Goal: Task Accomplishment & Management: Complete application form

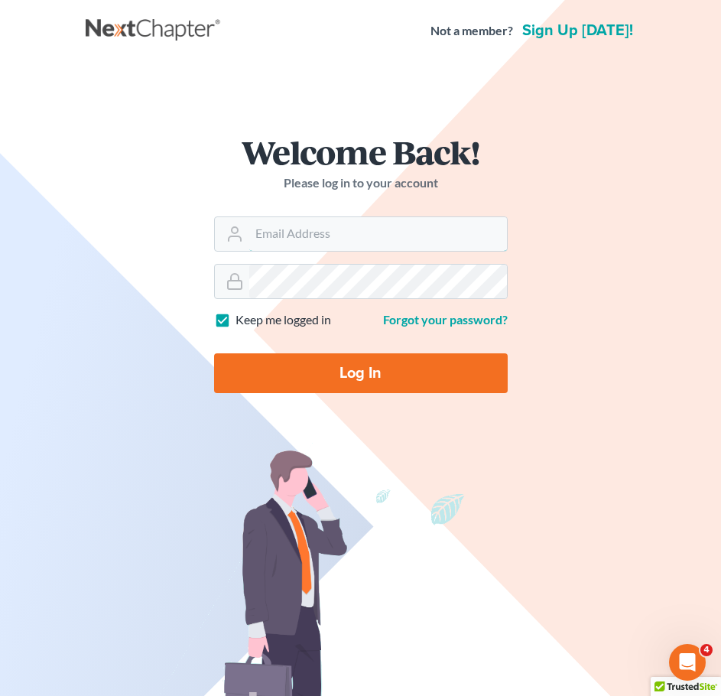
type input "[EMAIL_ADDRESS][DOMAIN_NAME]"
click at [358, 384] on input "Log In" at bounding box center [361, 373] width 294 height 40
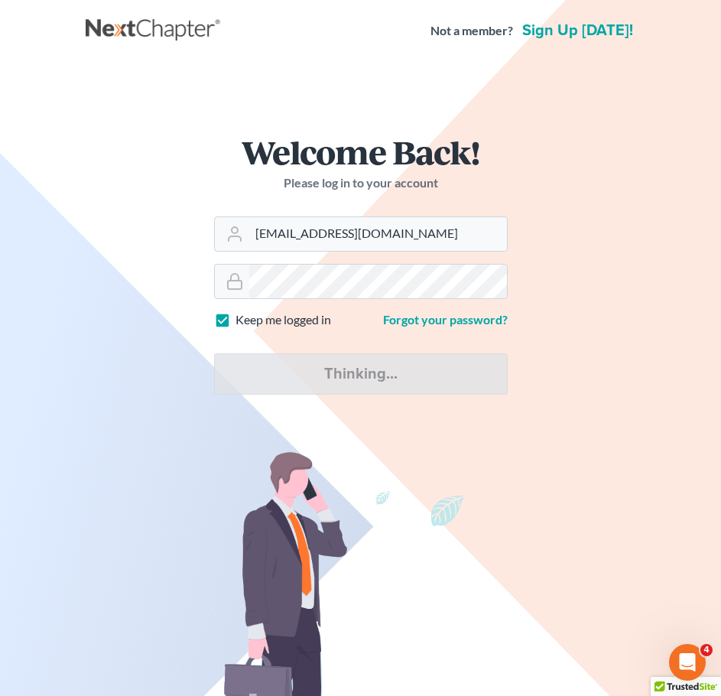
type input "Thinking..."
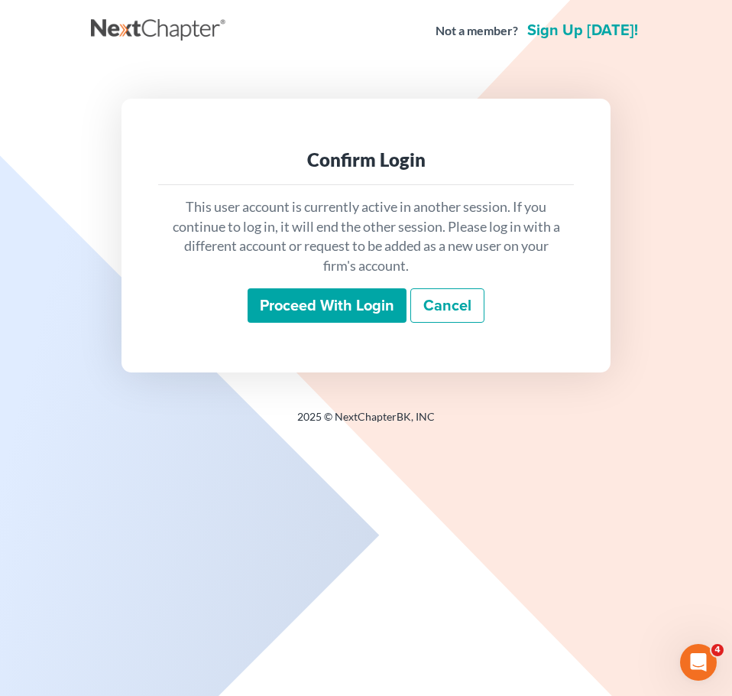
click at [326, 306] on input "Proceed with login" at bounding box center [327, 305] width 159 height 35
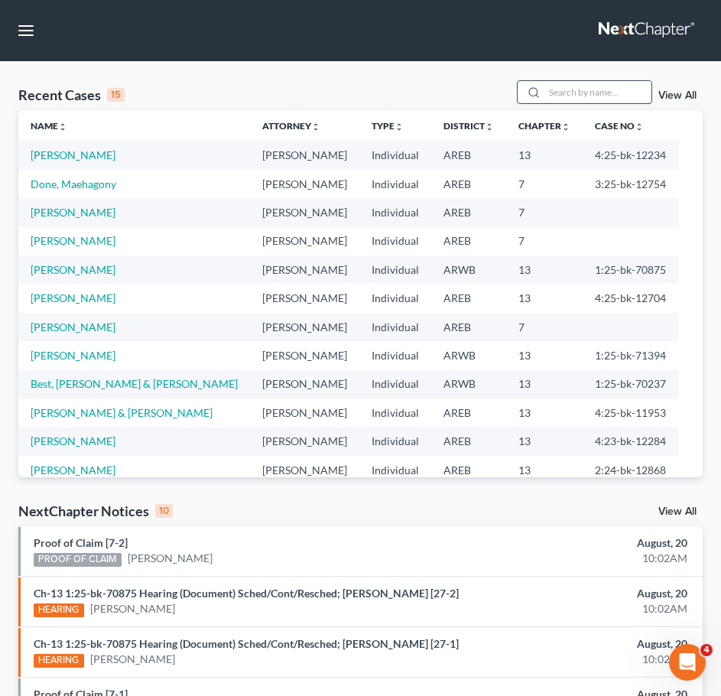
click at [593, 89] on input "search" at bounding box center [597, 92] width 107 height 22
type input "[PERSON_NAME]"
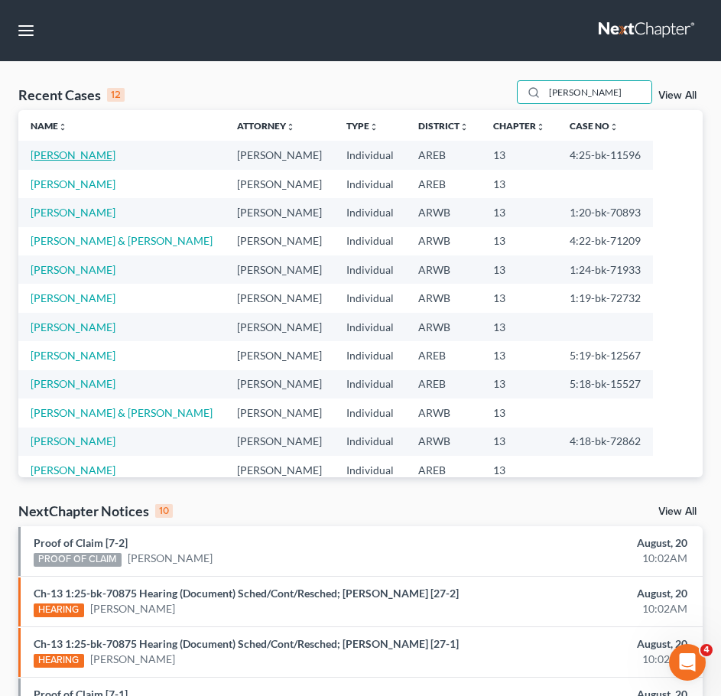
click at [62, 161] on link "[PERSON_NAME]" at bounding box center [73, 154] width 85 height 13
select select "9"
select select "1"
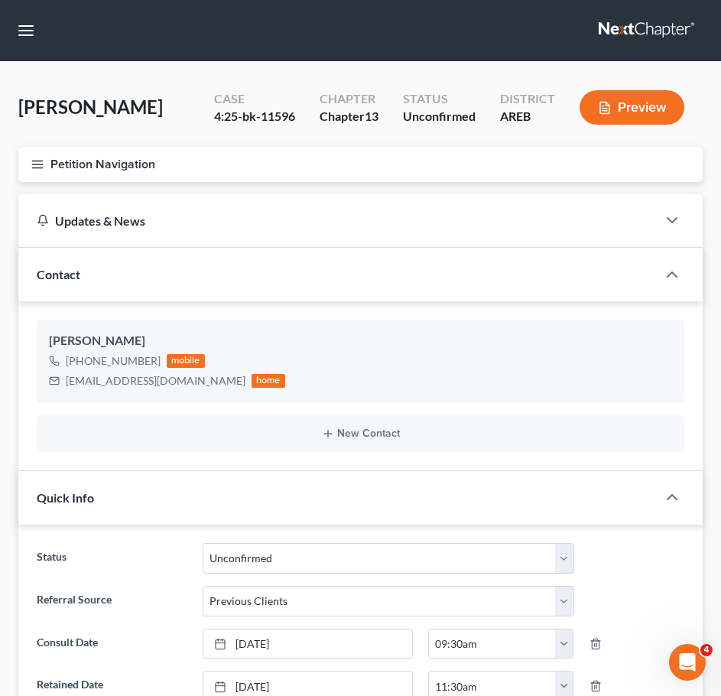
click at [29, 160] on button "Petition Navigation" at bounding box center [360, 164] width 684 height 35
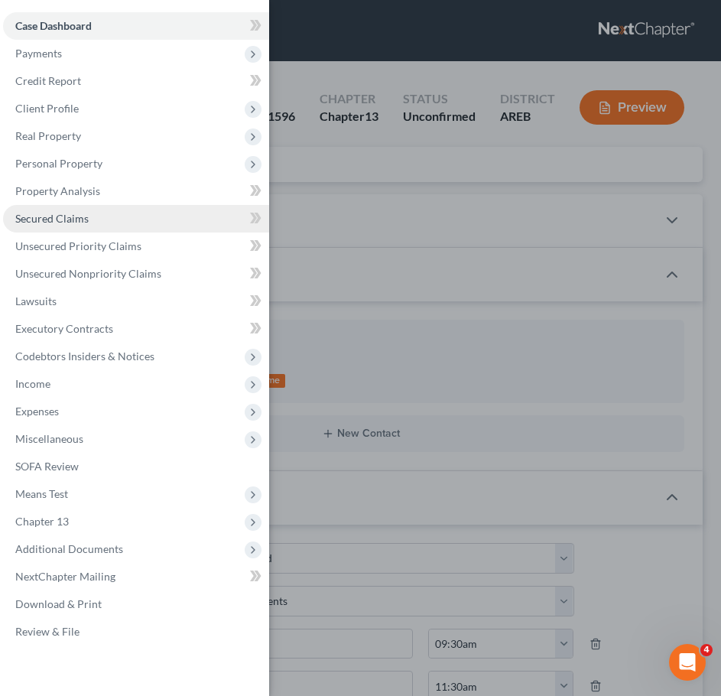
click at [95, 222] on link "Secured Claims" at bounding box center [136, 219] width 266 height 28
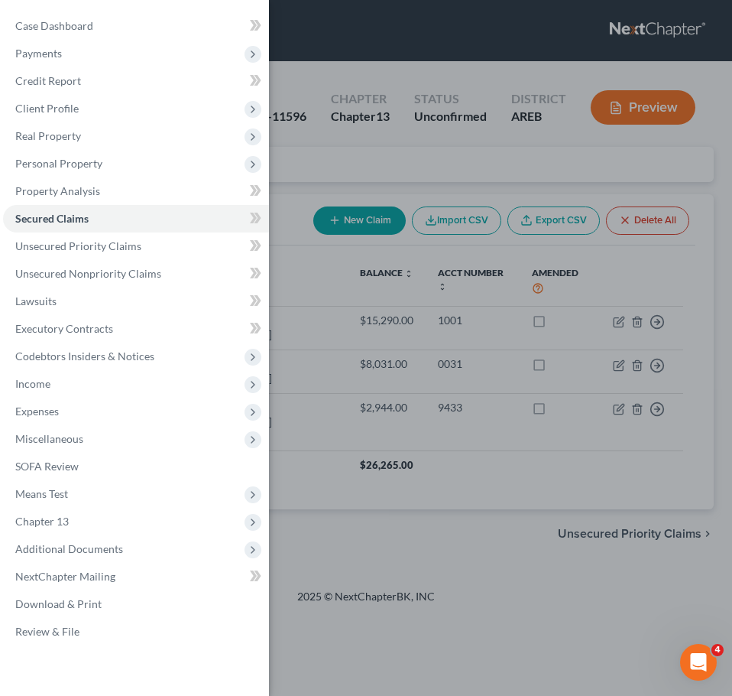
click at [552, 541] on div "Case Dashboard Payments Invoices Payments Payments Credit Report Client Profile" at bounding box center [366, 348] width 732 height 696
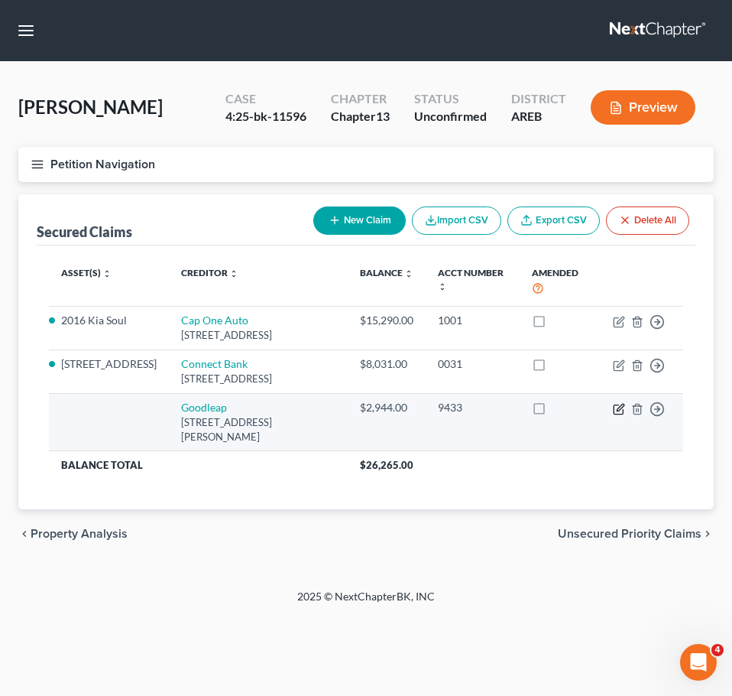
click at [616, 407] on icon "button" at bounding box center [619, 409] width 12 height 12
select select "38"
select select "0"
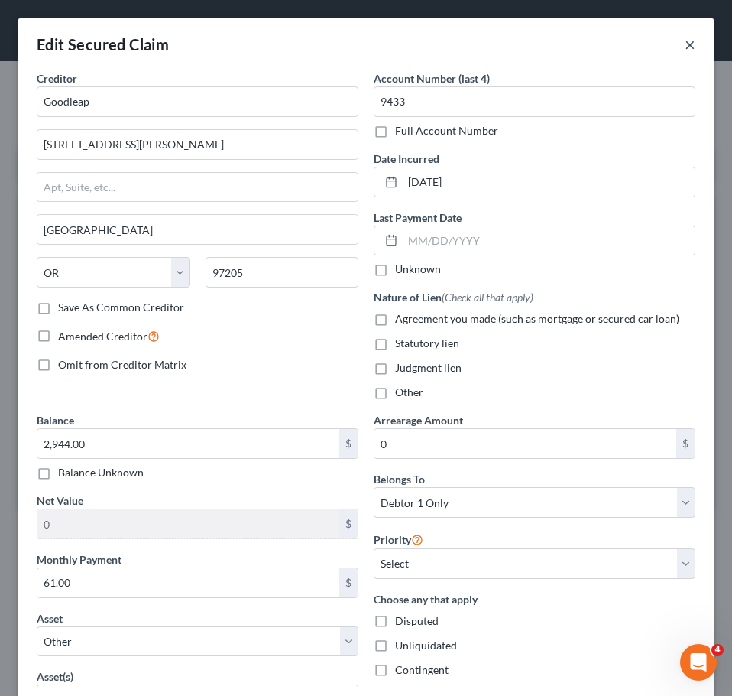
click at [685, 44] on button "×" at bounding box center [690, 44] width 11 height 18
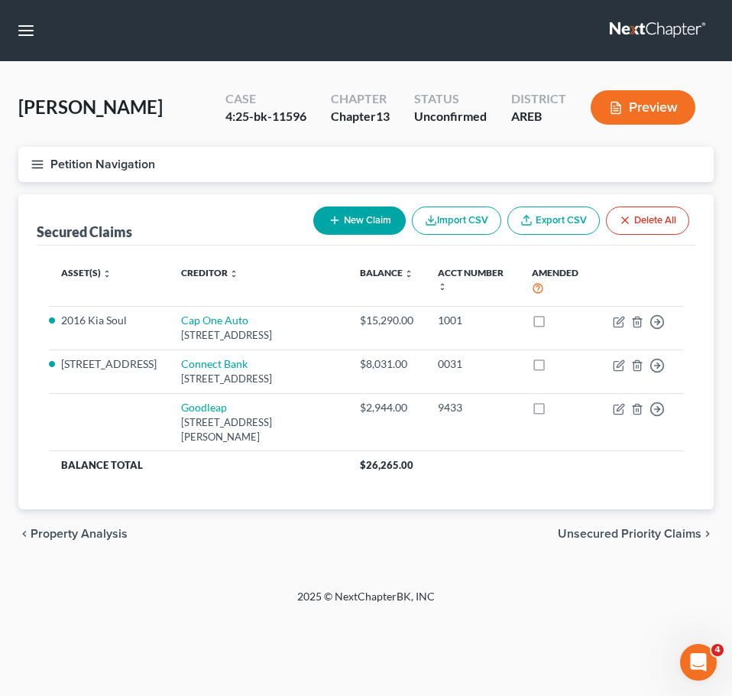
click at [31, 160] on icon "button" at bounding box center [38, 165] width 14 height 14
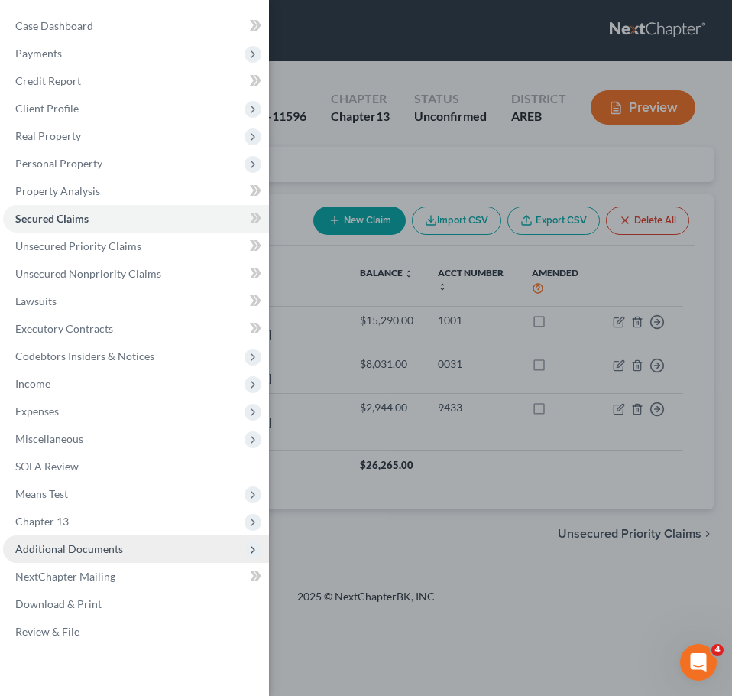
click at [119, 551] on span "Additional Documents" at bounding box center [69, 548] width 108 height 13
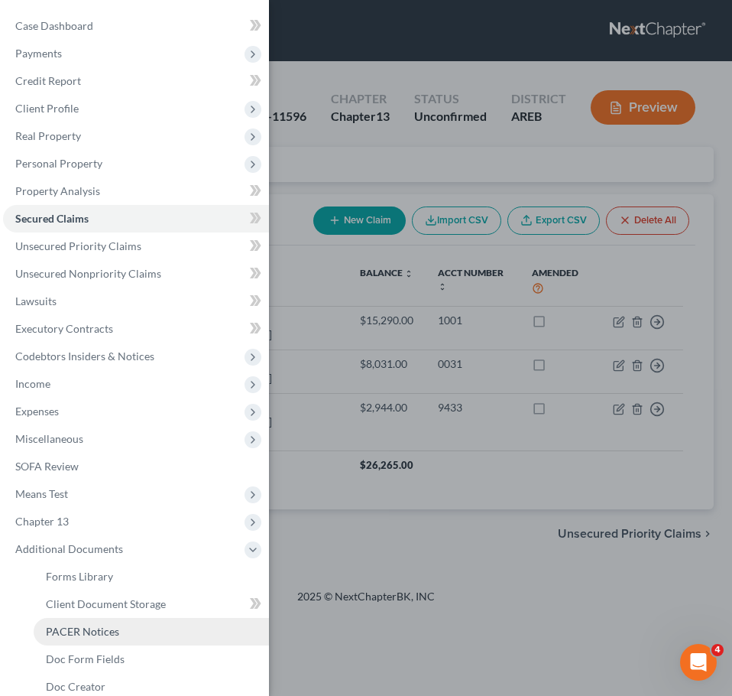
click at [123, 632] on link "PACER Notices" at bounding box center [152, 632] width 236 height 28
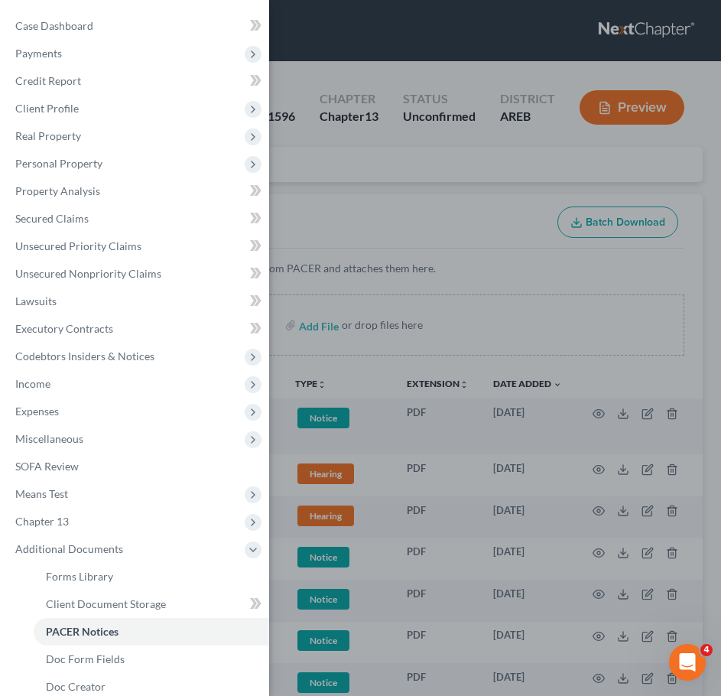
click at [515, 563] on div "Case Dashboard Payments Invoices Payments Payments Credit Report Client Profile" at bounding box center [360, 348] width 721 height 696
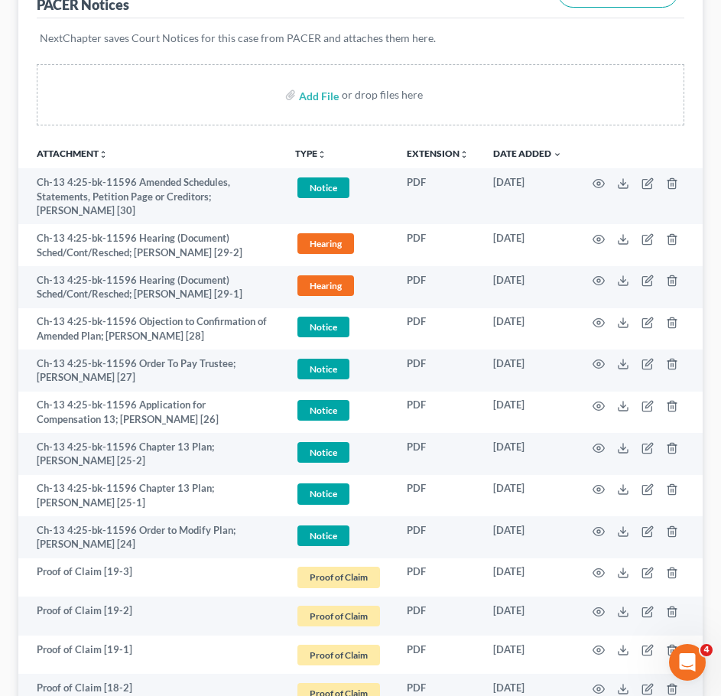
scroll to position [232, 0]
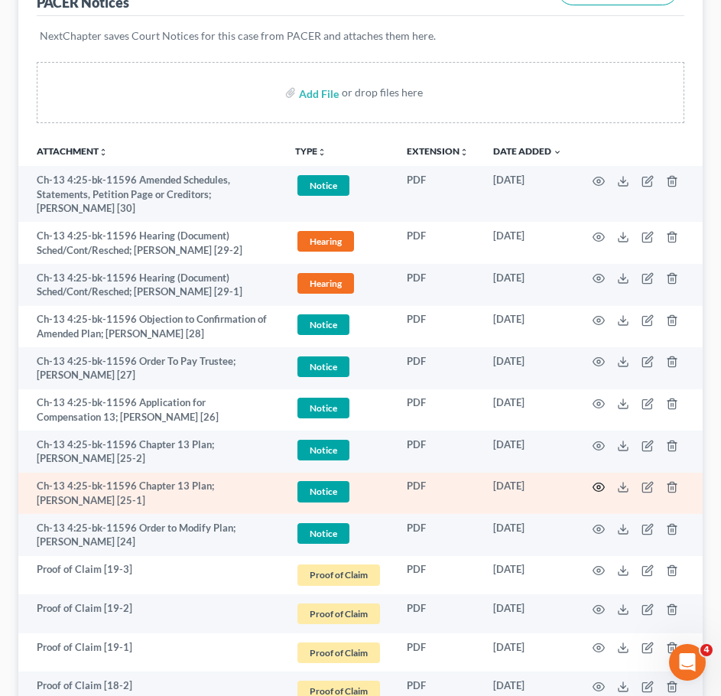
click at [596, 483] on icon "button" at bounding box center [598, 487] width 11 height 8
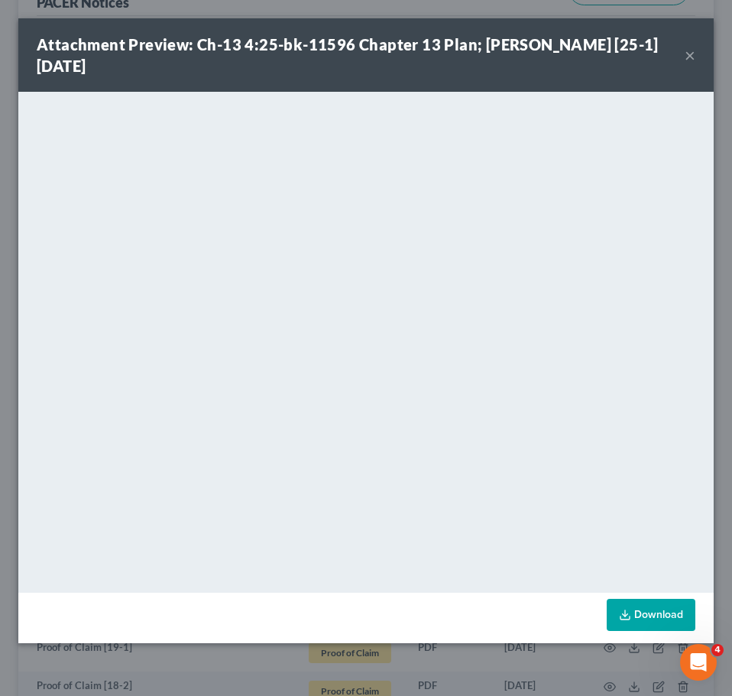
click at [687, 47] on button "×" at bounding box center [690, 55] width 11 height 18
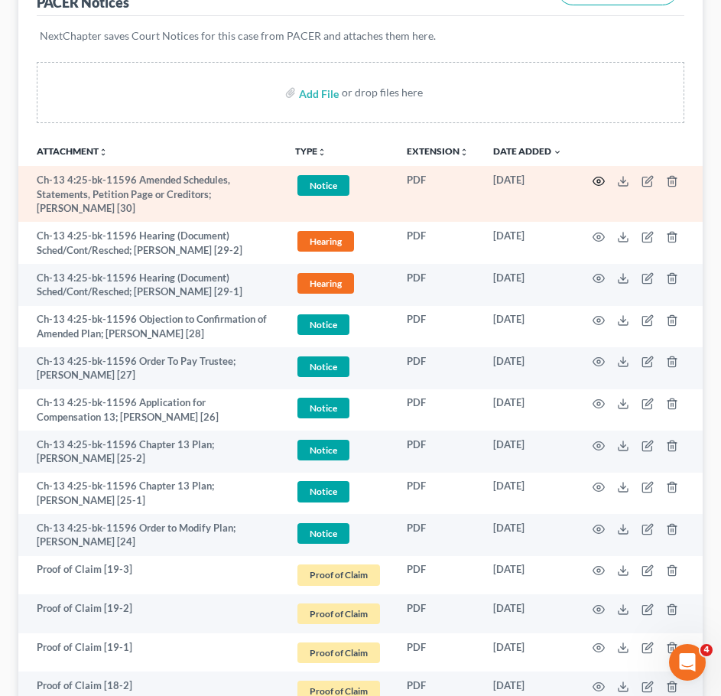
click at [593, 185] on icon "button" at bounding box center [599, 181] width 12 height 12
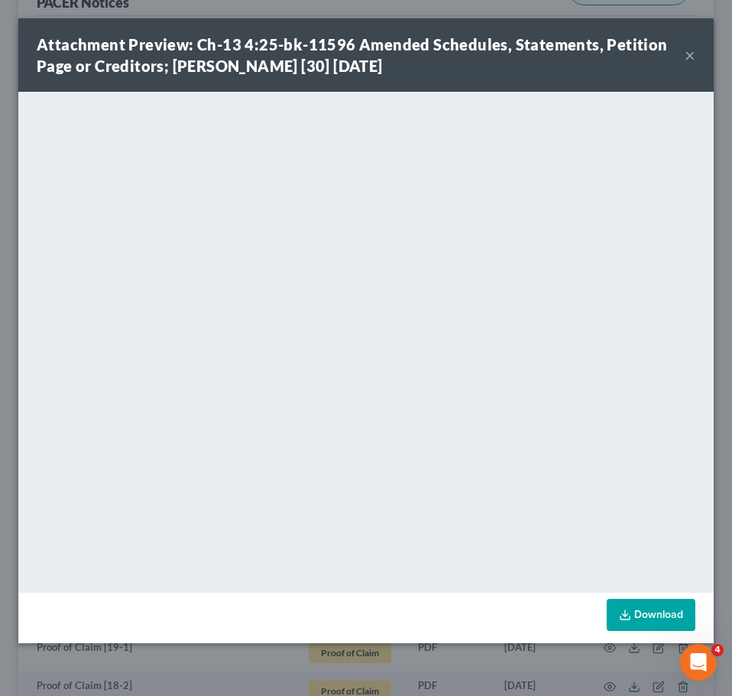
click at [693, 52] on button "×" at bounding box center [690, 55] width 11 height 18
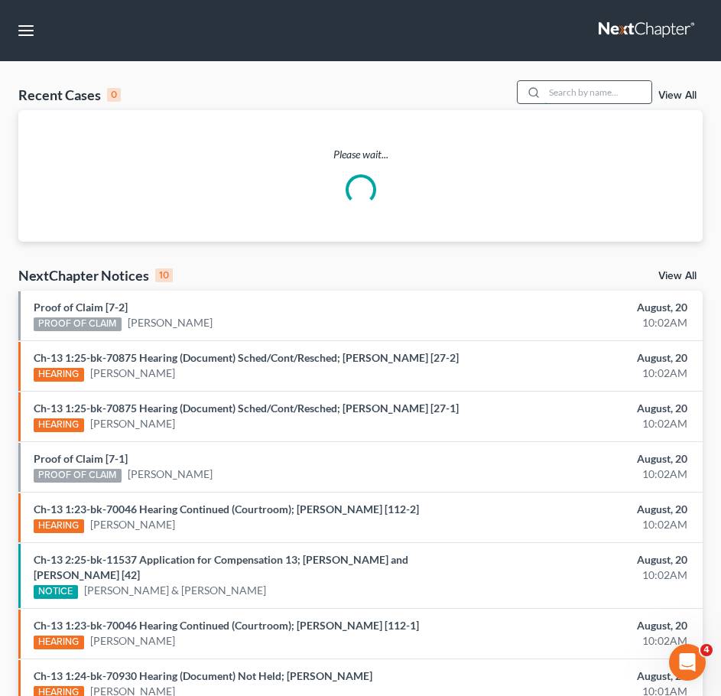
click at [619, 89] on input "search" at bounding box center [597, 92] width 107 height 22
type input "[PERSON_NAME]"
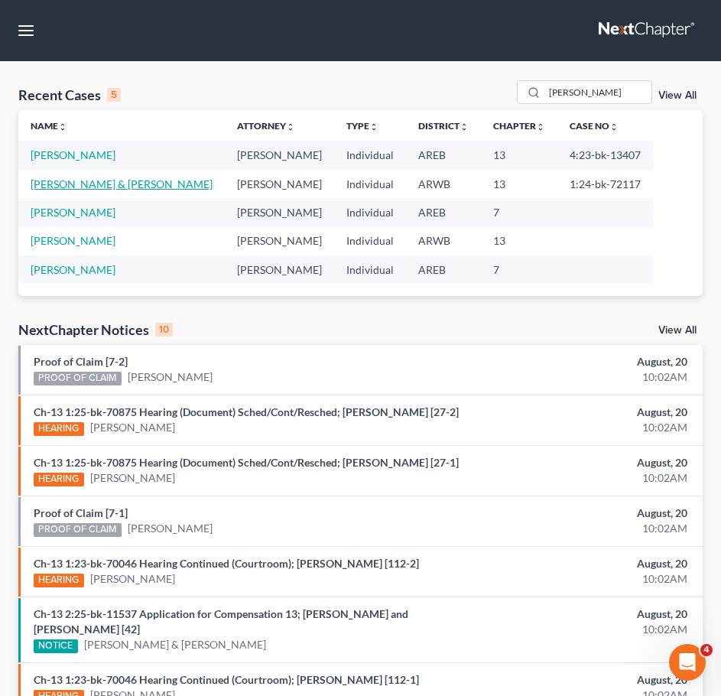
click at [65, 177] on link "[PERSON_NAME] & [PERSON_NAME]" at bounding box center [122, 183] width 182 height 13
select select "6"
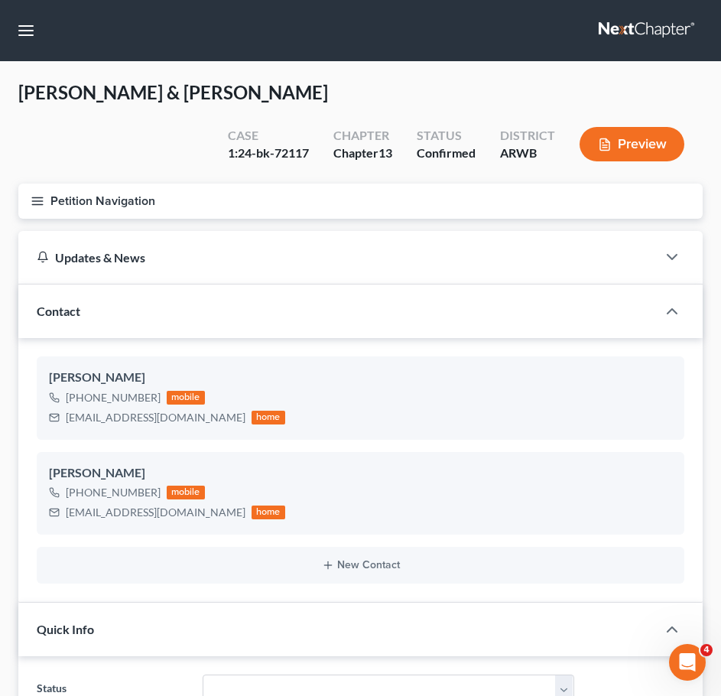
click at [50, 204] on button "Petition Navigation" at bounding box center [360, 201] width 684 height 35
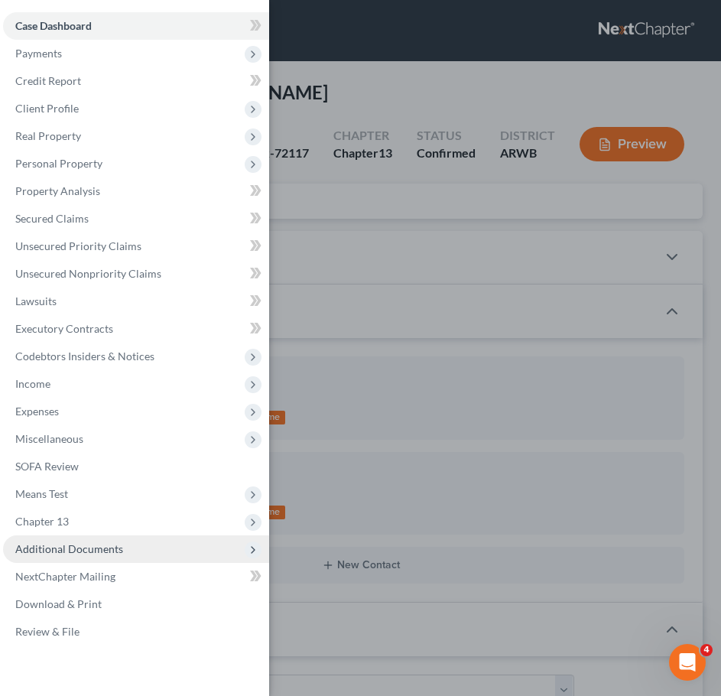
click at [86, 552] on span "Additional Documents" at bounding box center [69, 548] width 108 height 13
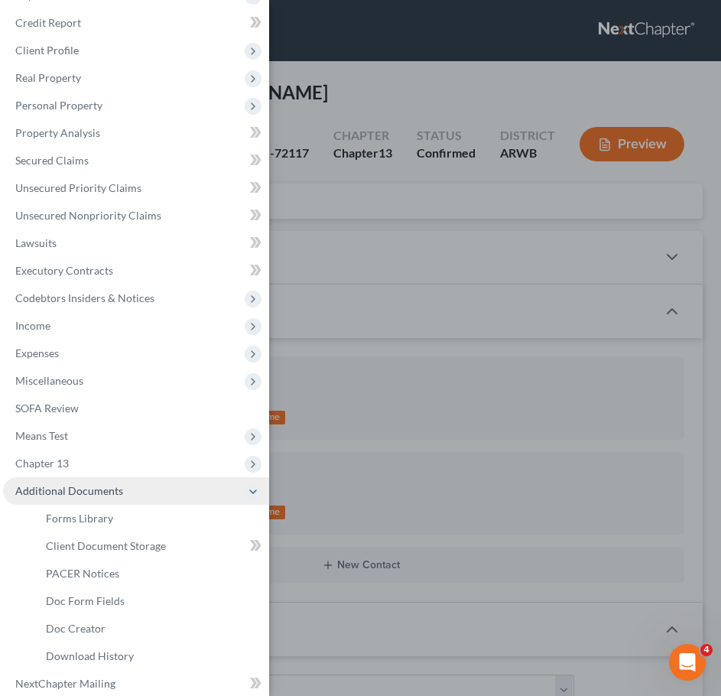
scroll to position [65, 0]
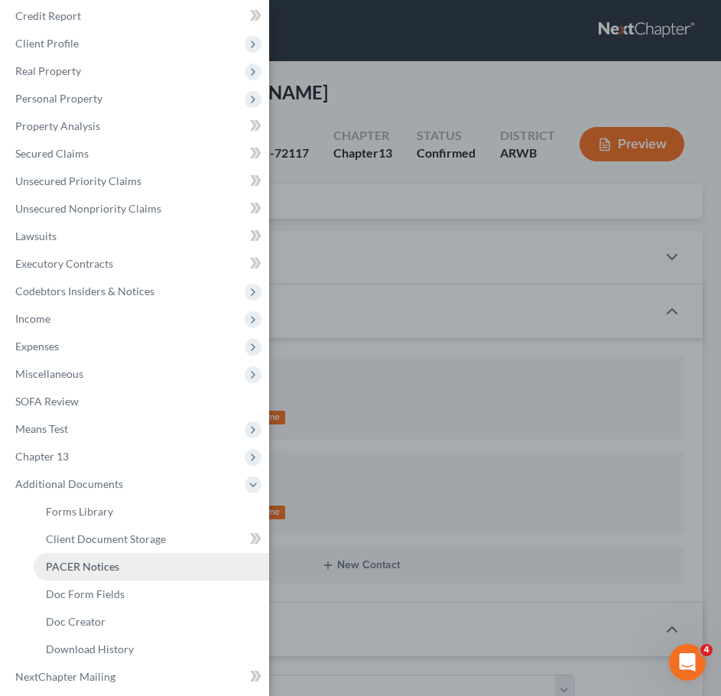
click at [73, 570] on span "PACER Notices" at bounding box center [82, 566] width 73 height 13
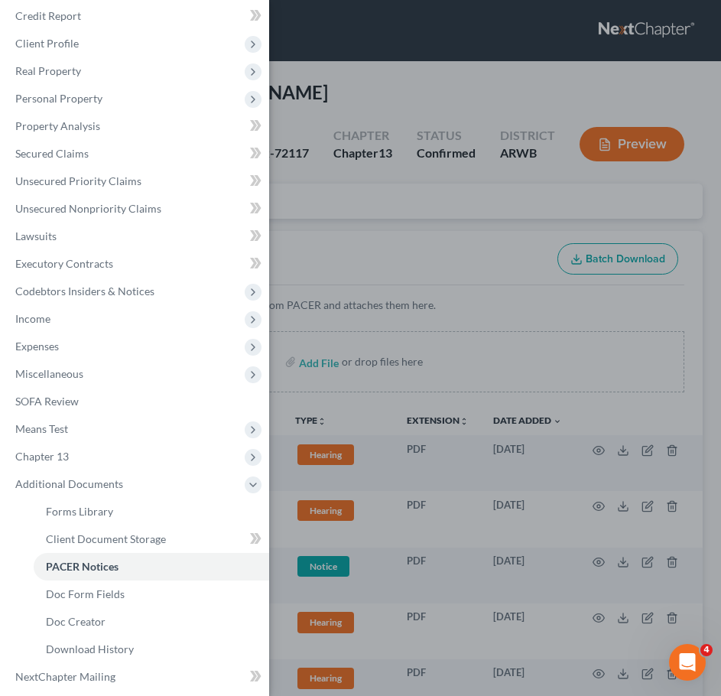
click at [497, 216] on div "Case Dashboard Payments Invoices Payments Payments Credit Report Client Profile" at bounding box center [360, 348] width 721 height 696
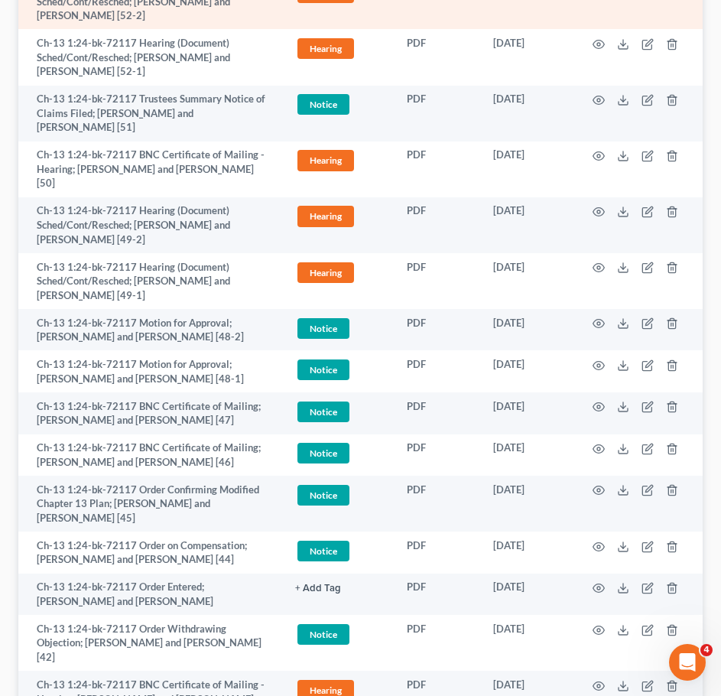
scroll to position [463, 0]
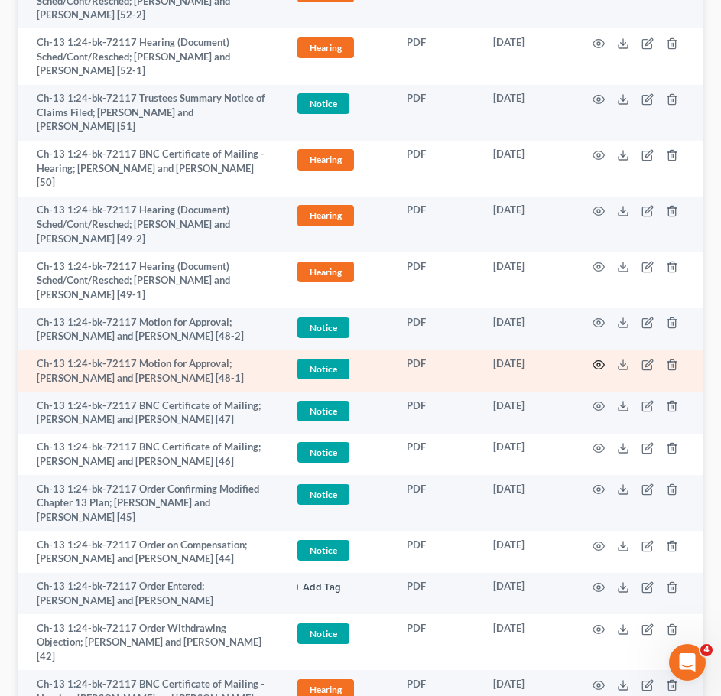
click at [596, 361] on icon "button" at bounding box center [598, 365] width 11 height 8
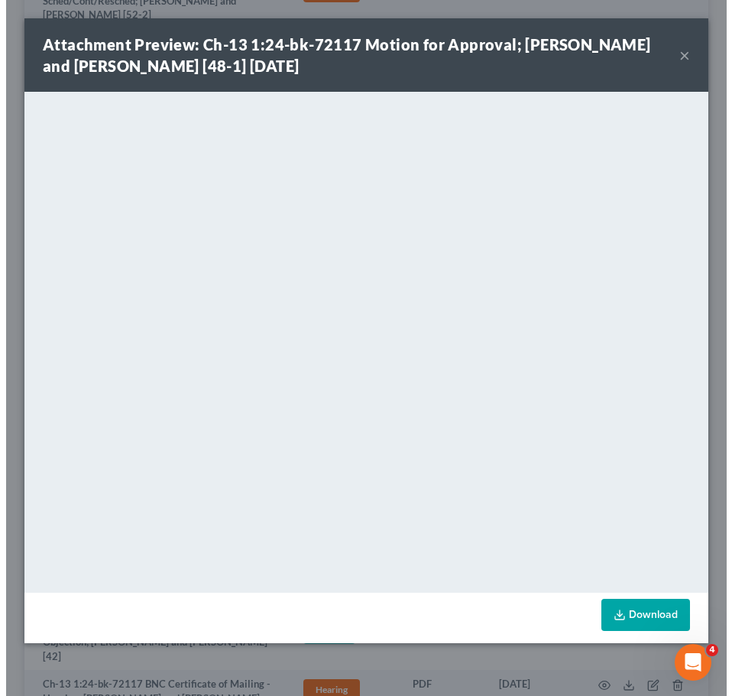
scroll to position [426, 0]
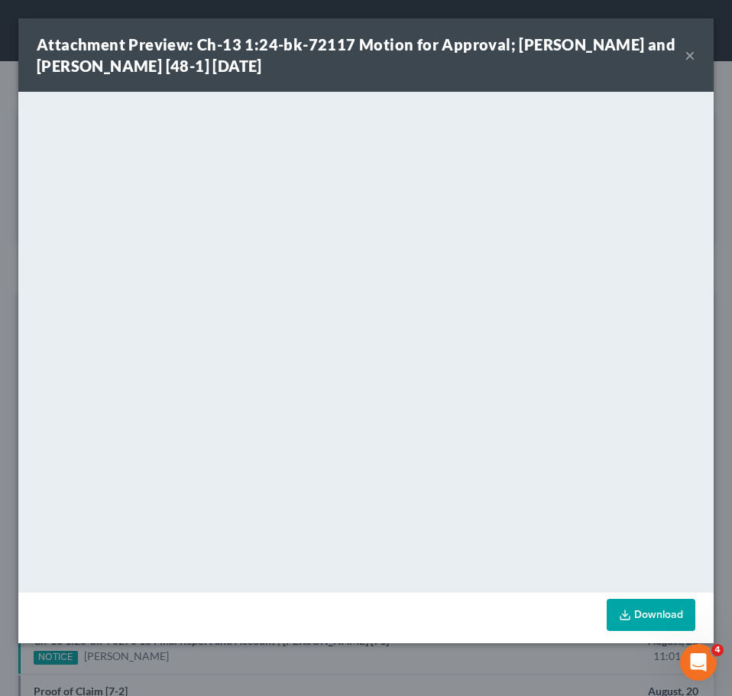
click at [690, 54] on button "×" at bounding box center [690, 55] width 11 height 18
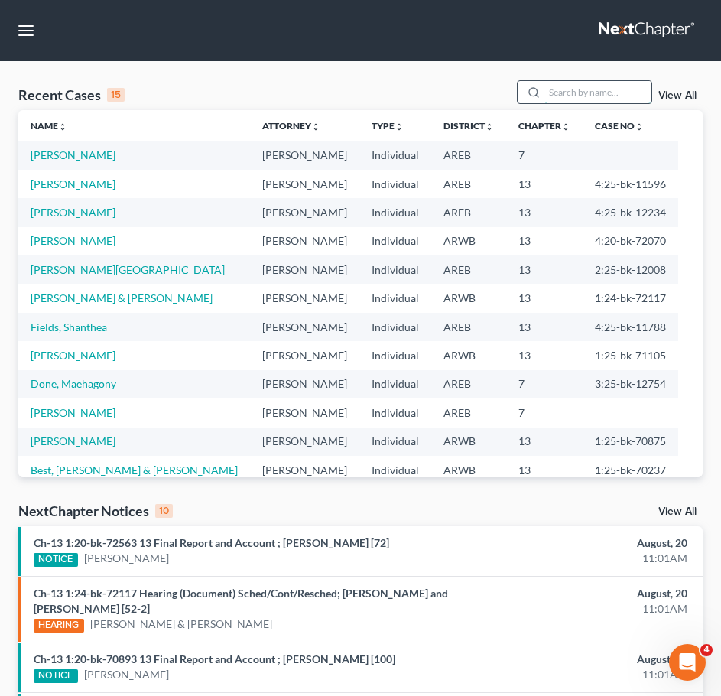
click at [618, 102] on input "search" at bounding box center [597, 92] width 107 height 22
type input "[PERSON_NAME]"
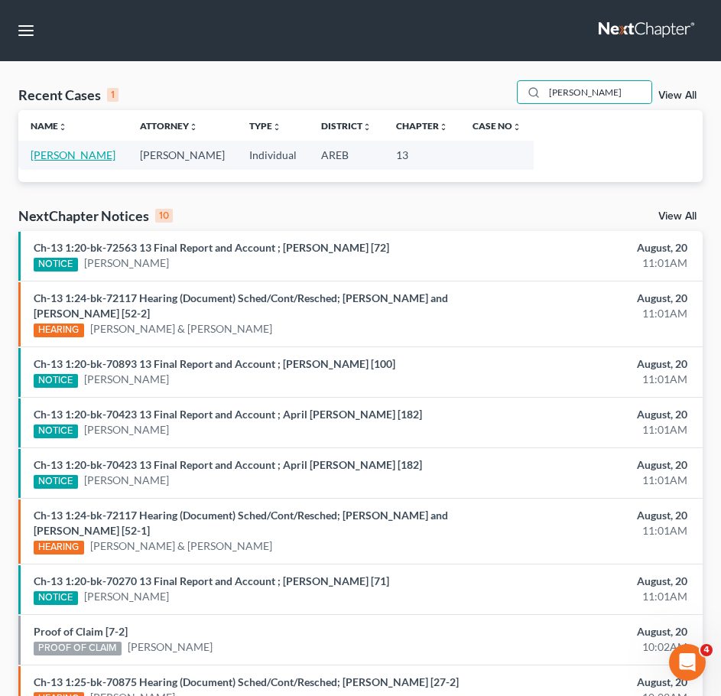
click at [68, 157] on link "[PERSON_NAME]" at bounding box center [73, 154] width 85 height 13
select select "2"
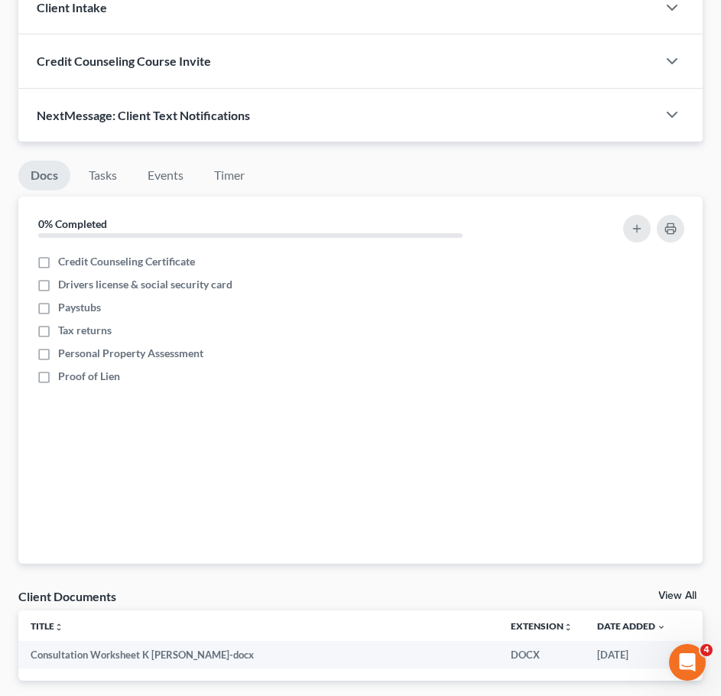
scroll to position [1268, 0]
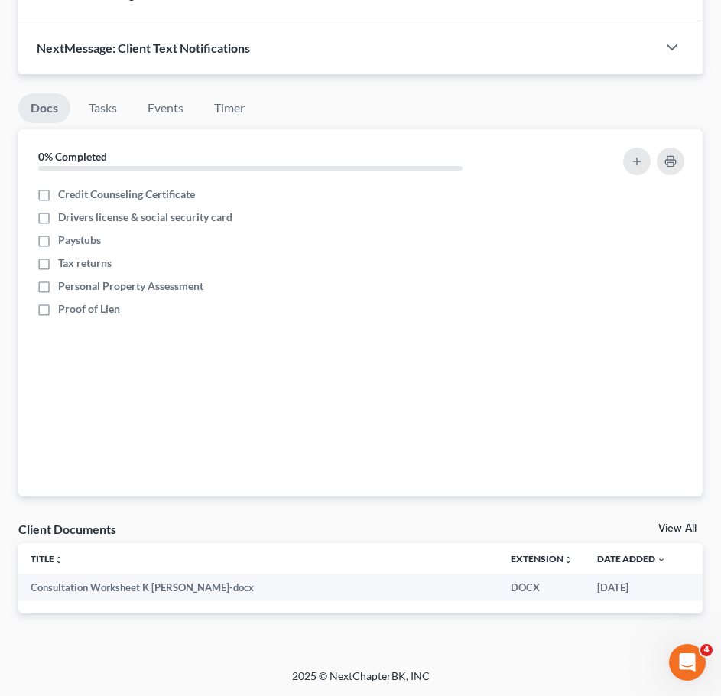
click at [673, 332] on div "Nothing here yet! Credit Counseling Certificate Drivers license & social securi…" at bounding box center [360, 339] width 684 height 313
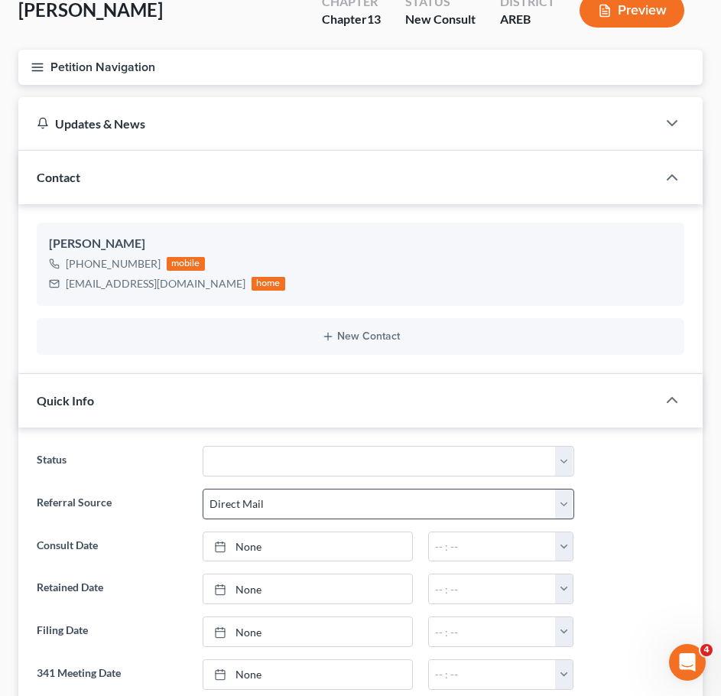
scroll to position [0, 0]
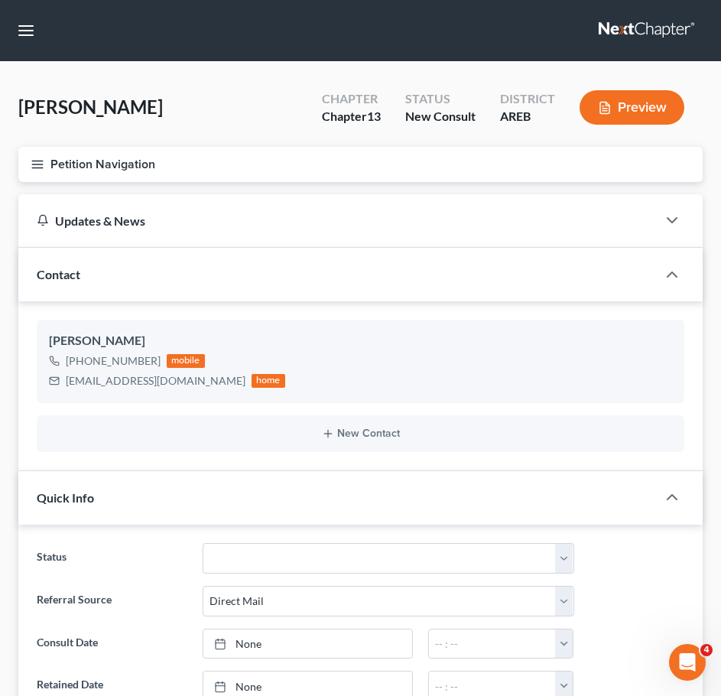
click at [43, 164] on icon "button" at bounding box center [38, 165] width 14 height 14
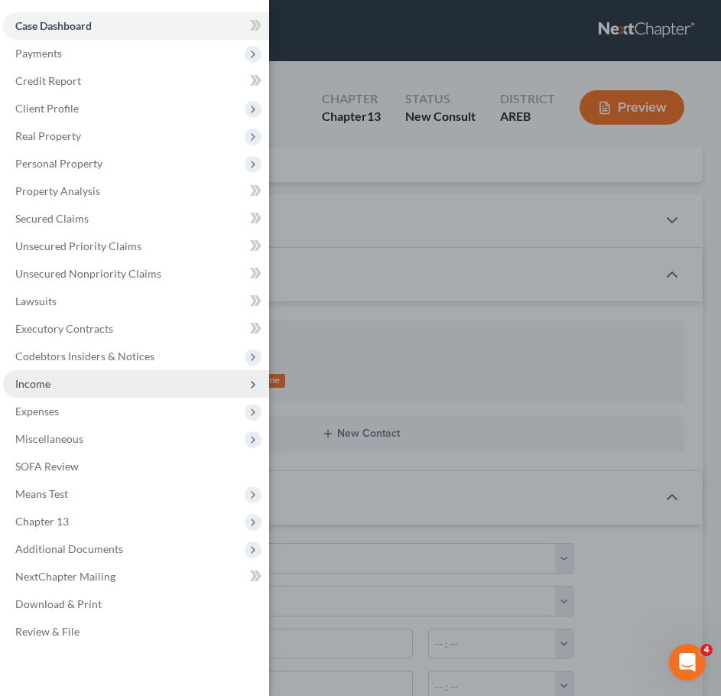
click at [66, 376] on span "Income" at bounding box center [136, 384] width 266 height 28
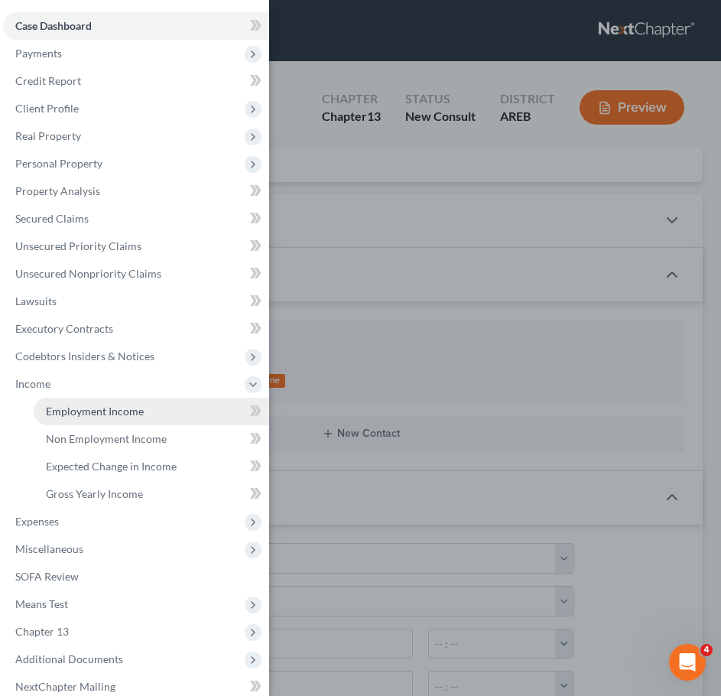
click at [94, 408] on span "Employment Income" at bounding box center [95, 410] width 98 height 13
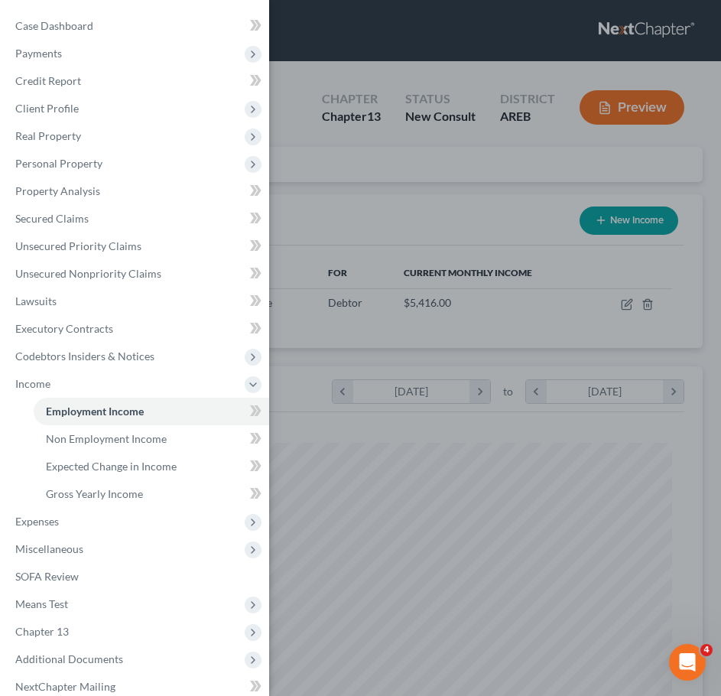
scroll to position [311, 654]
click at [454, 434] on div "Case Dashboard Payments Invoices Payments Payments Credit Report Client Profile" at bounding box center [360, 348] width 721 height 696
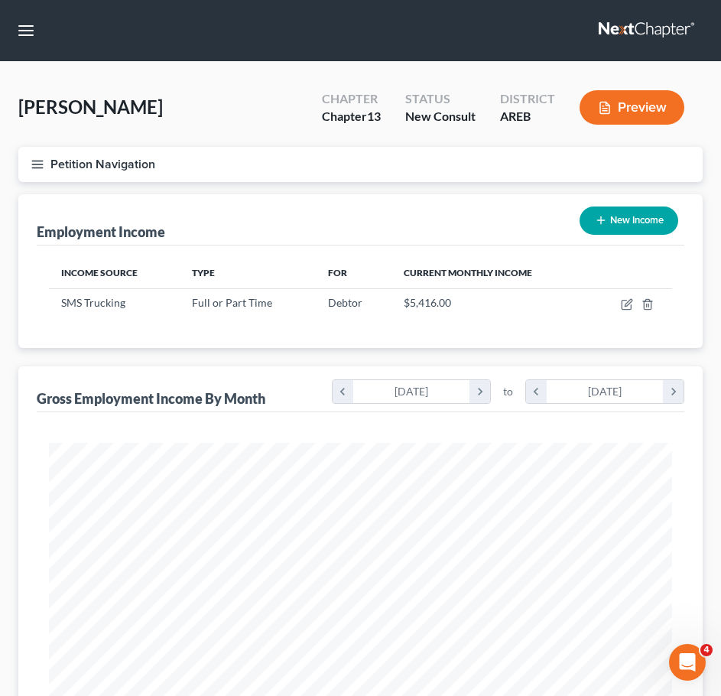
scroll to position [476, 0]
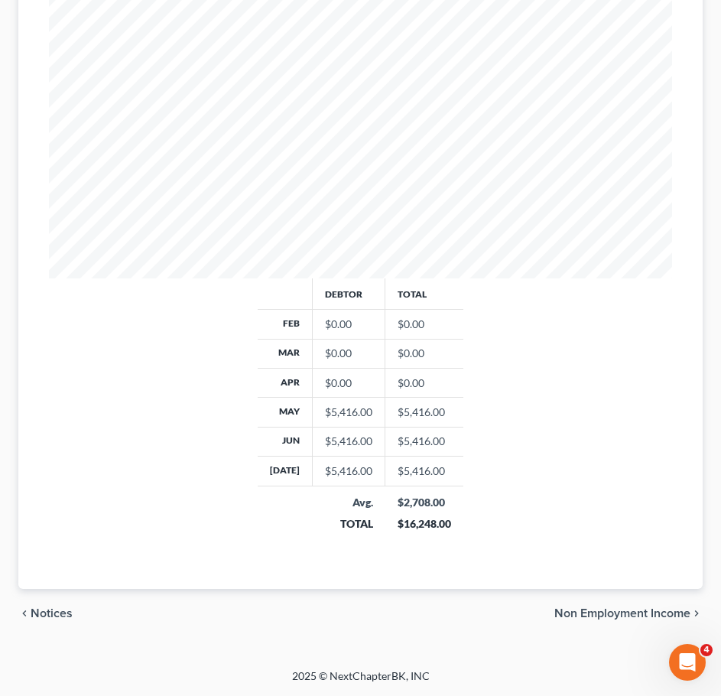
click at [621, 609] on span "Non Employment Income" at bounding box center [622, 613] width 136 height 12
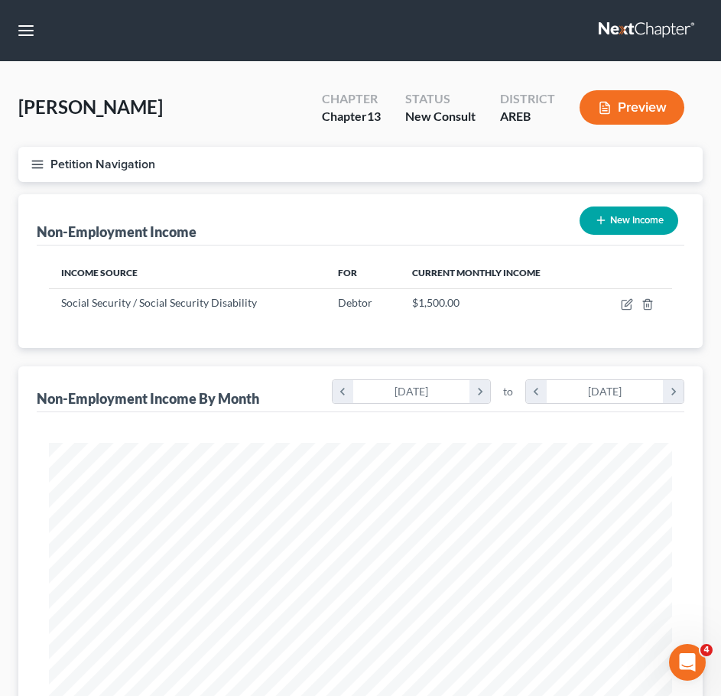
scroll to position [476, 0]
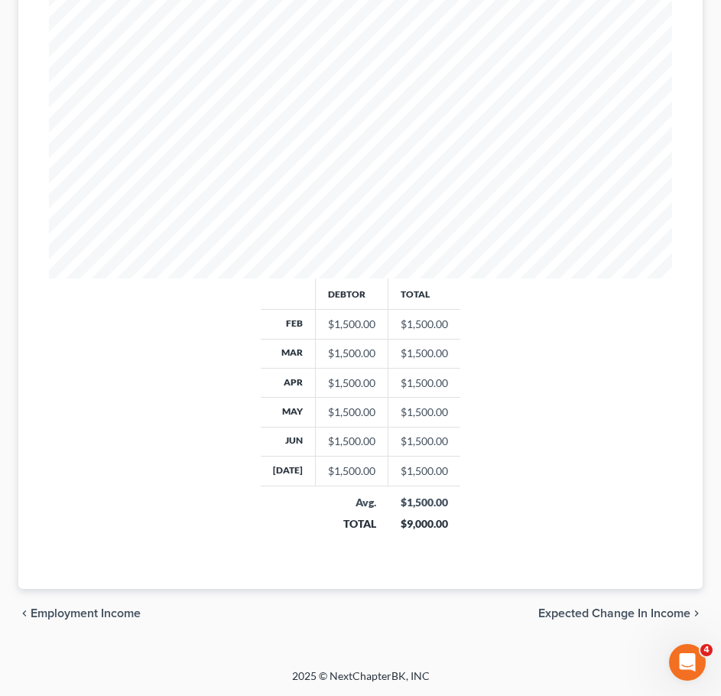
click at [644, 612] on span "Expected Change in Income" at bounding box center [614, 613] width 152 height 12
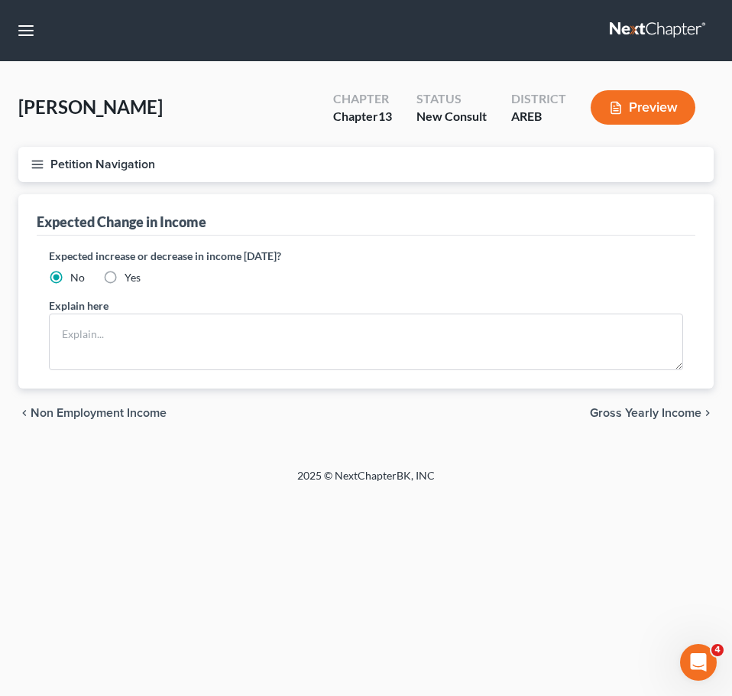
click at [675, 414] on span "Gross Yearly Income" at bounding box center [646, 413] width 112 height 12
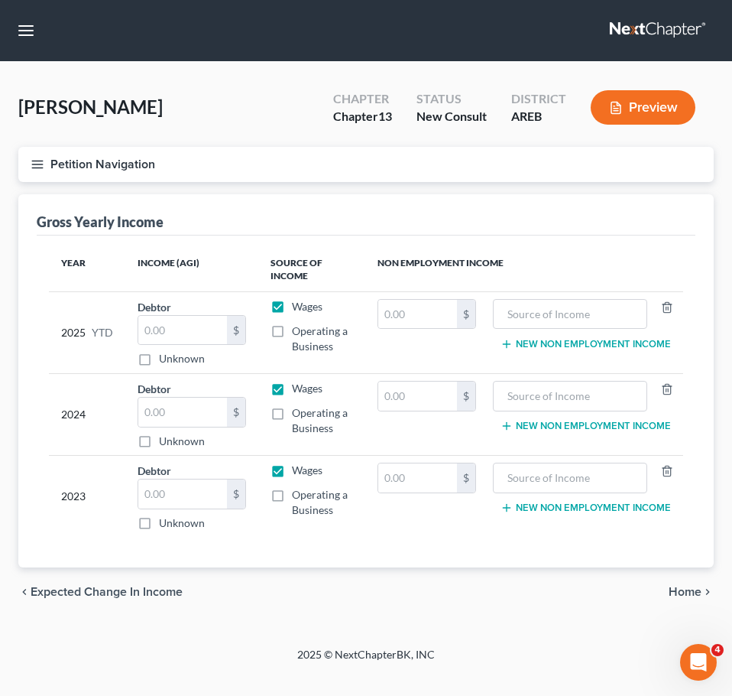
click at [677, 595] on span "Home" at bounding box center [685, 592] width 33 height 12
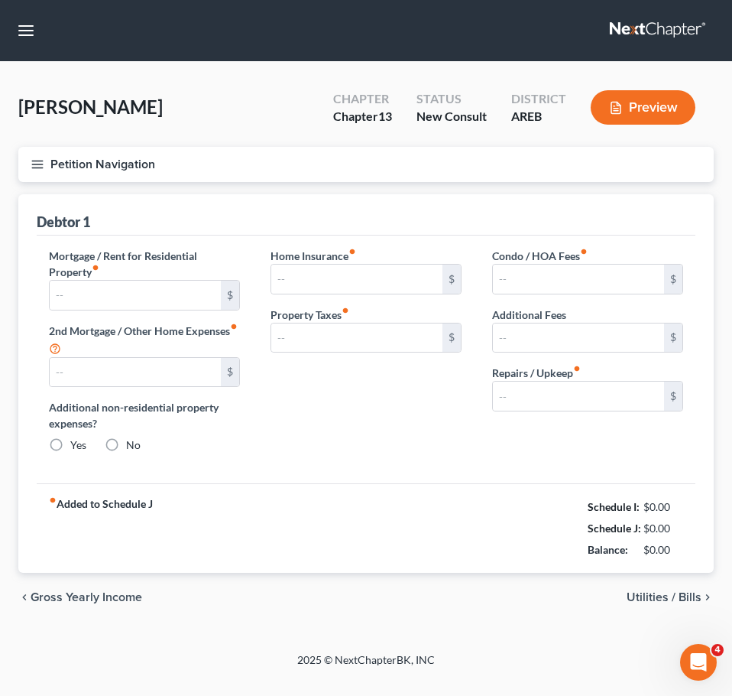
type input "0.00"
radio input "true"
type input "0.00"
type input "84.00"
type input "0.00"
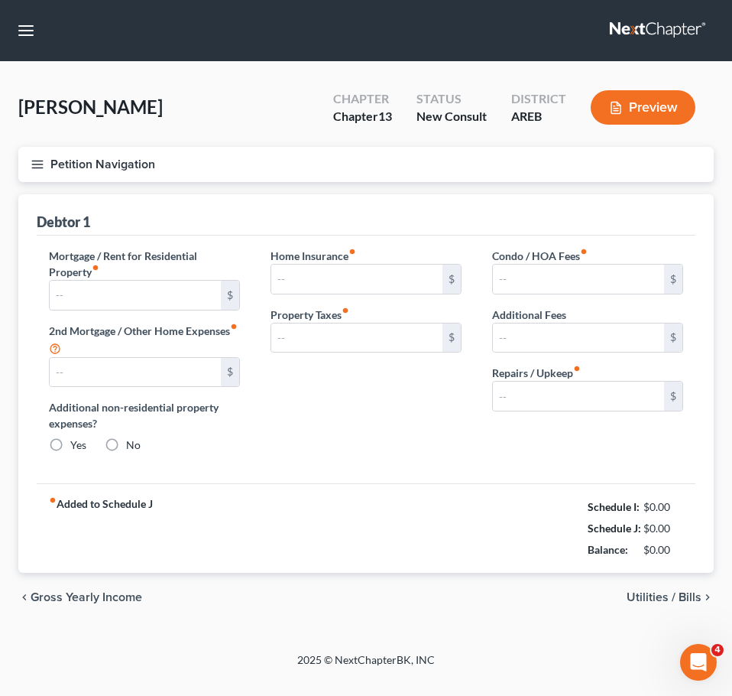
type input "0.00"
type input "100.00"
click at [637, 593] on span "Utilities / Bills" at bounding box center [664, 597] width 75 height 12
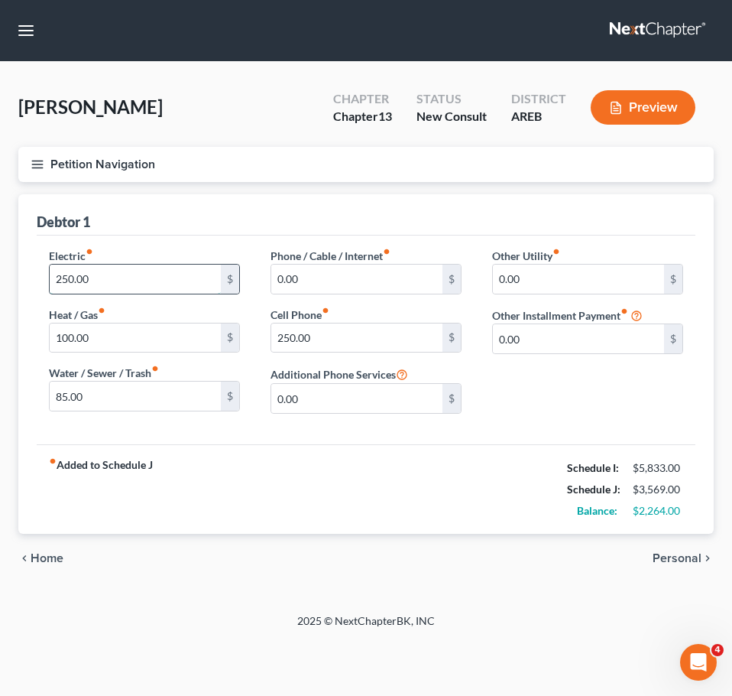
click at [142, 276] on input "250.00" at bounding box center [135, 279] width 171 height 29
type input "300"
click at [120, 404] on input "85.00" at bounding box center [135, 396] width 171 height 29
click at [568, 430] on div "Electric fiber_manual_record 300 $ Heat / Gas fiber_manual_record 100.00 $ Wate…" at bounding box center [366, 340] width 659 height 209
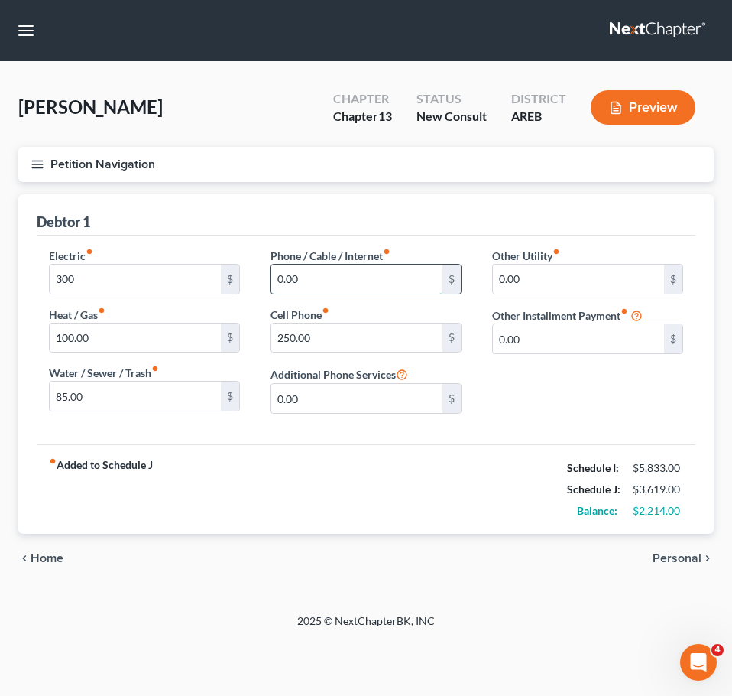
click at [320, 275] on input "0.00" at bounding box center [356, 279] width 171 height 29
click at [551, 343] on input "0.00" at bounding box center [578, 338] width 171 height 29
type input "50"
type input "Streaming Services"
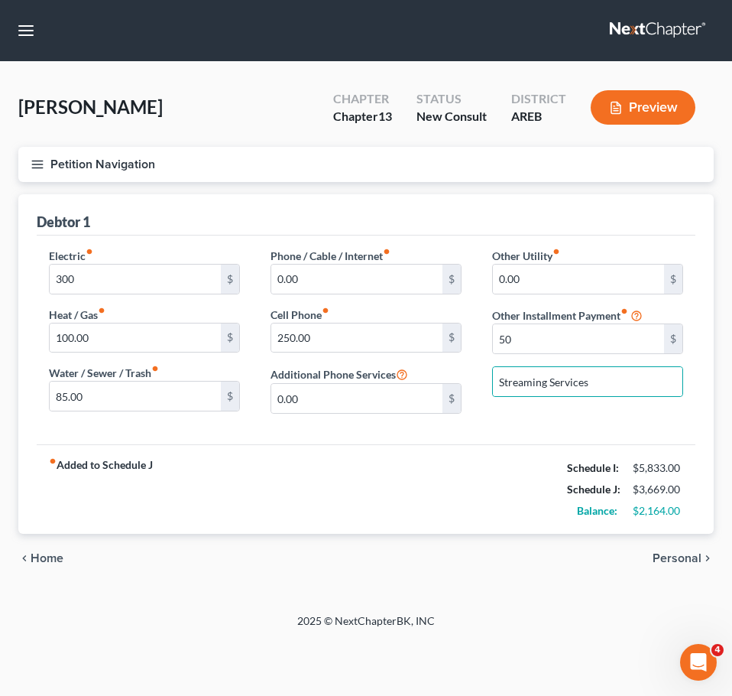
click at [681, 559] on span "Personal" at bounding box center [677, 558] width 49 height 12
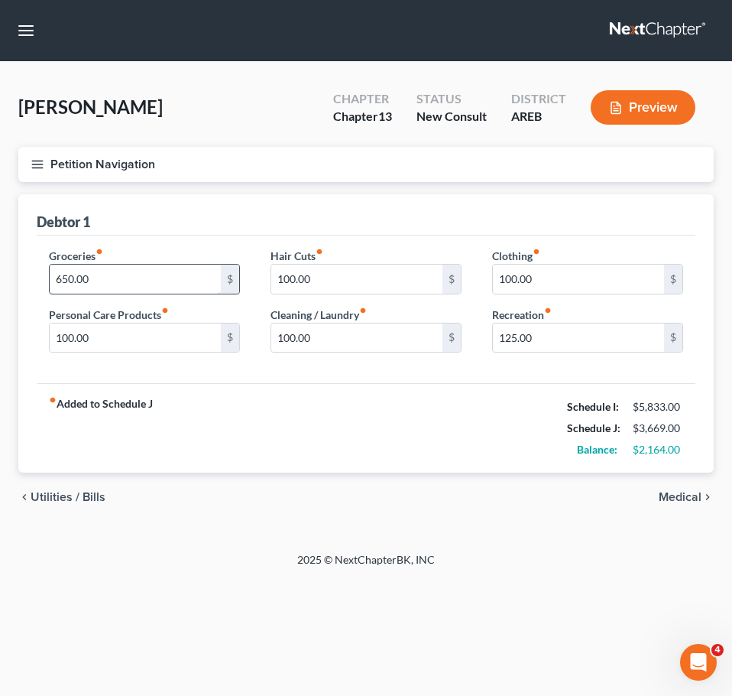
click at [94, 274] on input "650.00" at bounding box center [135, 279] width 171 height 29
type input "800"
click at [443, 449] on div "fiber_manual_record Added to Schedule J Schedule I: $5,833.00 Schedule J: $3,81…" at bounding box center [366, 427] width 659 height 89
click at [692, 497] on span "Medical" at bounding box center [680, 497] width 43 height 12
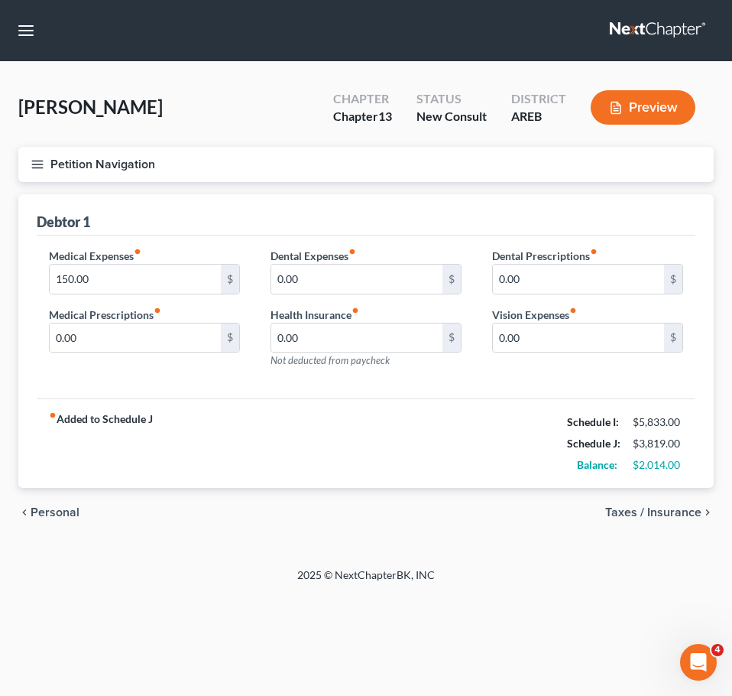
click at [54, 514] on span "Personal" at bounding box center [55, 512] width 49 height 12
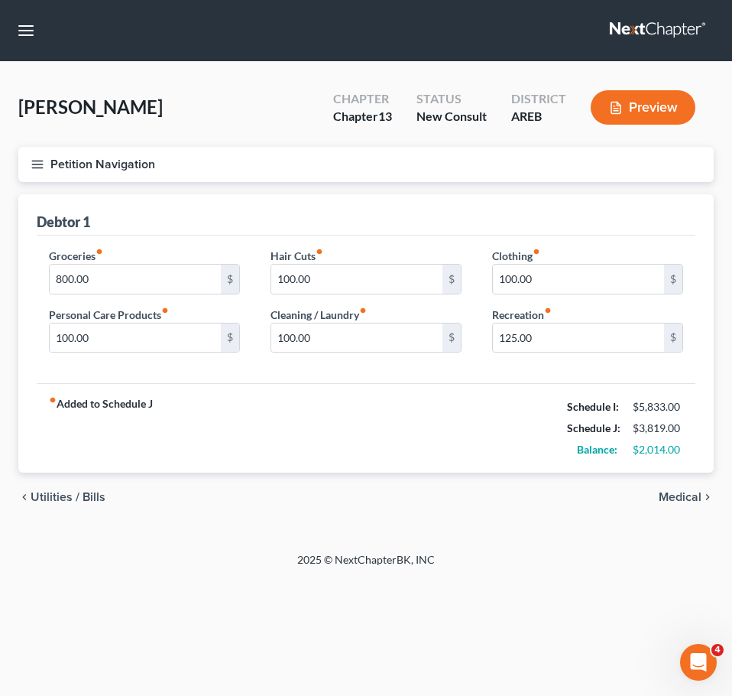
click at [682, 500] on span "Medical" at bounding box center [680, 497] width 43 height 12
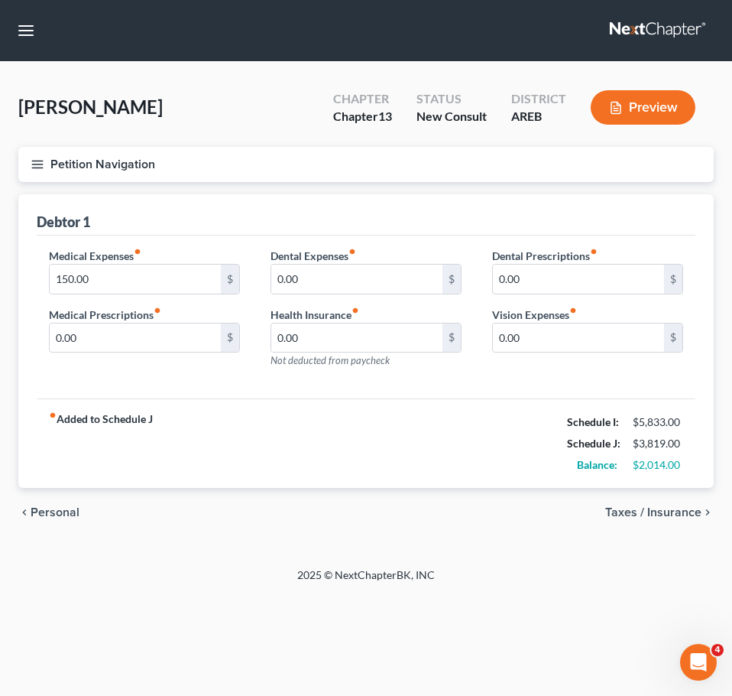
click at [674, 515] on span "Taxes / Insurance" at bounding box center [654, 512] width 96 height 12
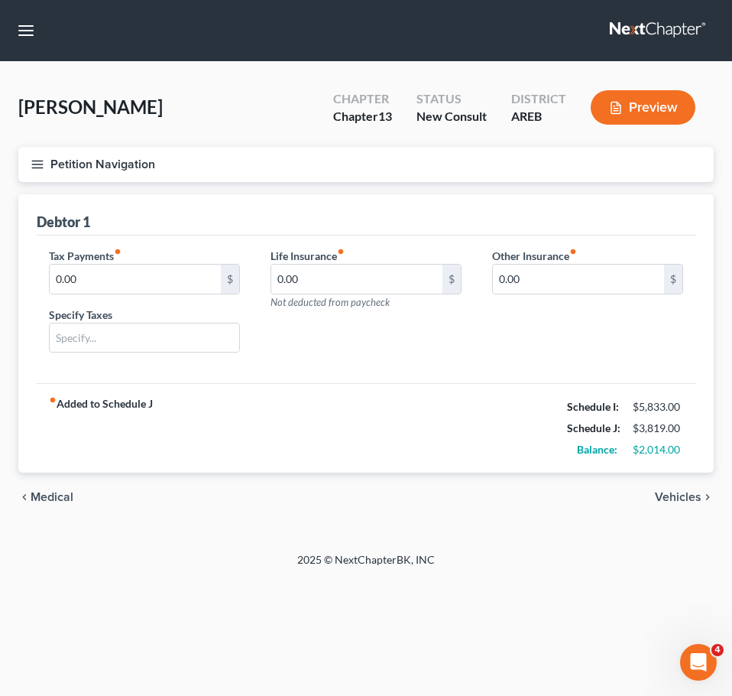
click at [677, 493] on span "Vehicles" at bounding box center [678, 497] width 47 height 12
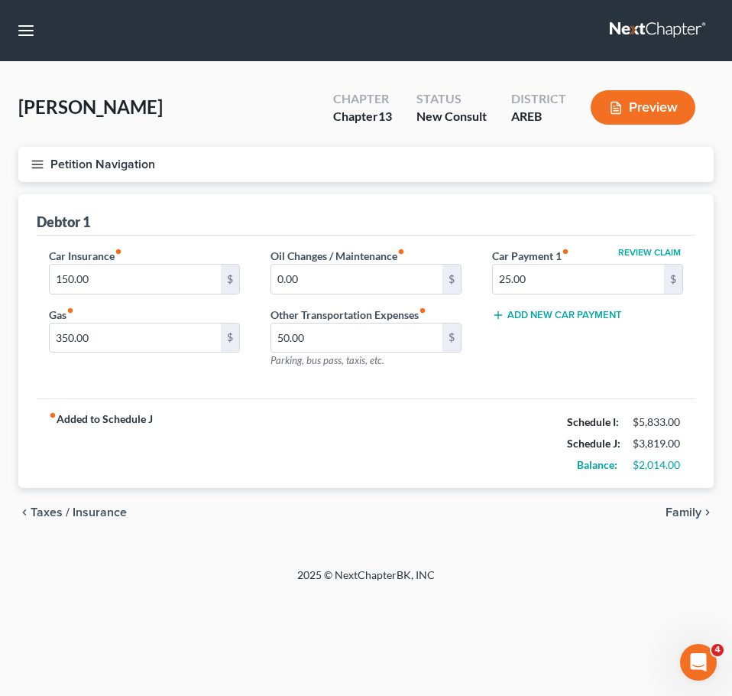
click at [685, 510] on span "Family" at bounding box center [684, 512] width 36 height 12
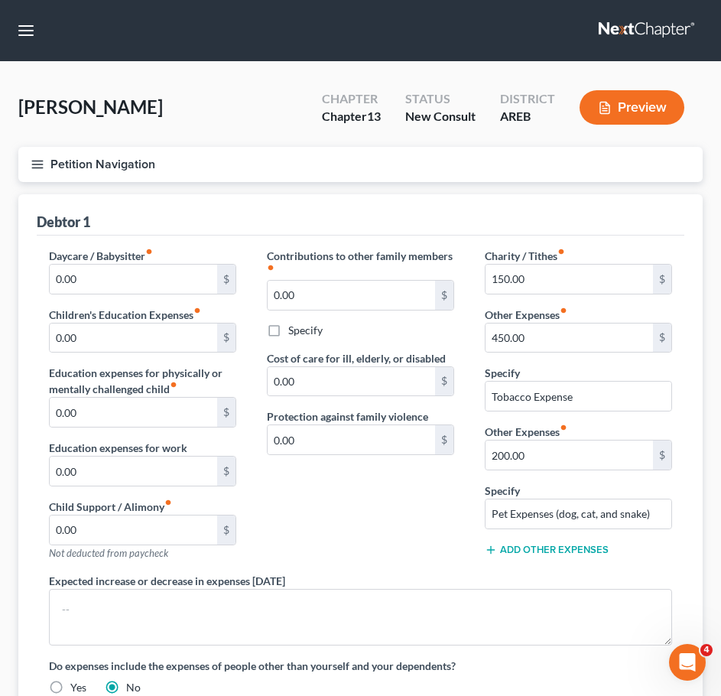
click at [574, 554] on button "Add Other Expenses" at bounding box center [547, 550] width 124 height 12
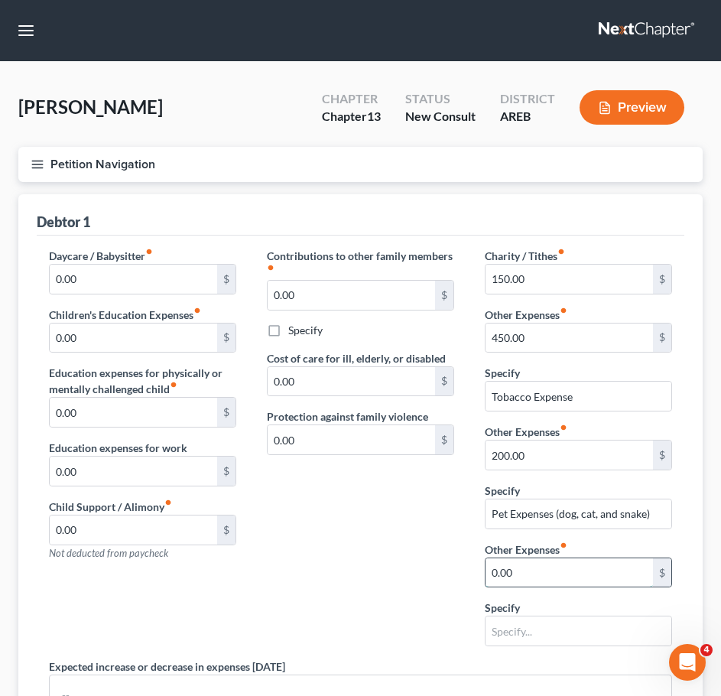
click at [549, 577] on input "0.00" at bounding box center [569, 572] width 167 height 29
type input "400"
type input "Lawn expense"
click at [381, 584] on div "Contributions to other family members fiber_manual_record 0.00 $ Specify Cost o…" at bounding box center [361, 453] width 218 height 411
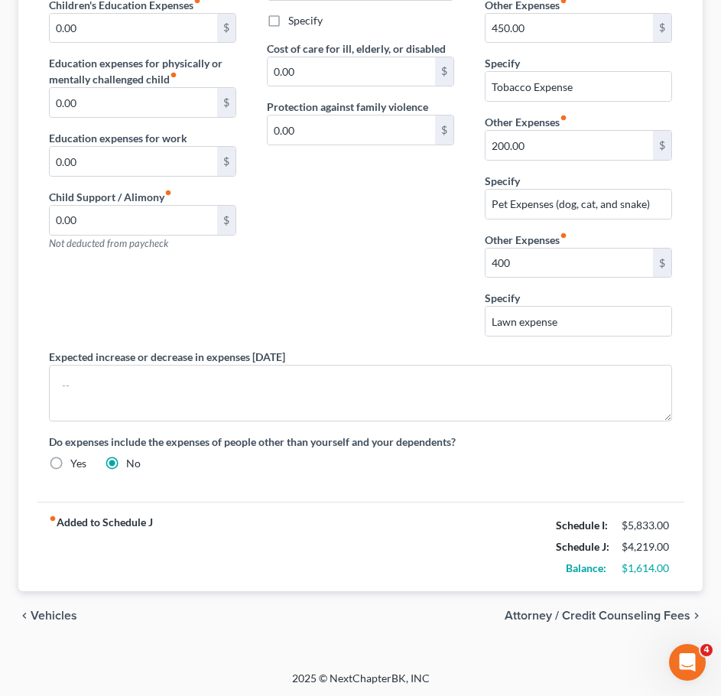
scroll to position [312, 0]
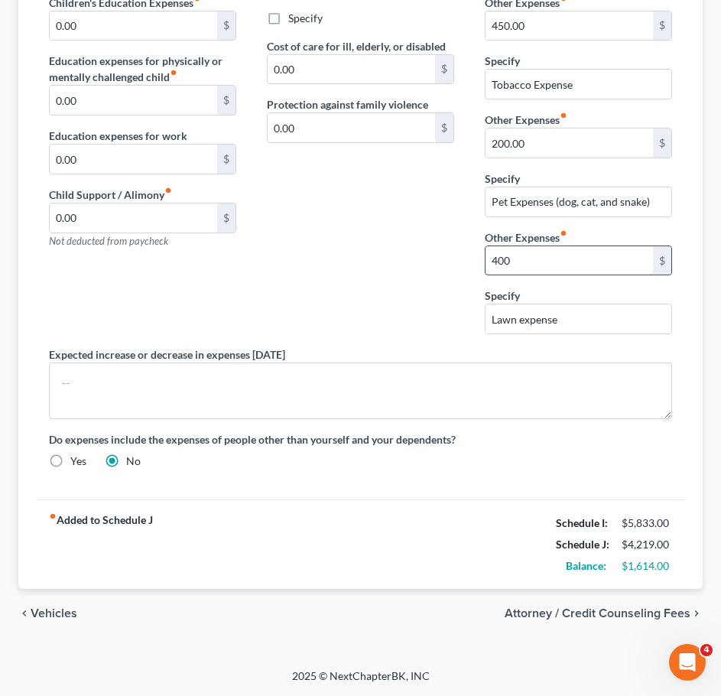
click at [547, 252] on input "400" at bounding box center [569, 260] width 167 height 29
type input "550"
click at [596, 322] on input "Lawn expense" at bounding box center [579, 318] width 186 height 29
type input "Lawn expense and pest control"
click at [382, 292] on div "Contributions to other family members fiber_manual_record 0.00 $ Specify Cost o…" at bounding box center [361, 141] width 218 height 411
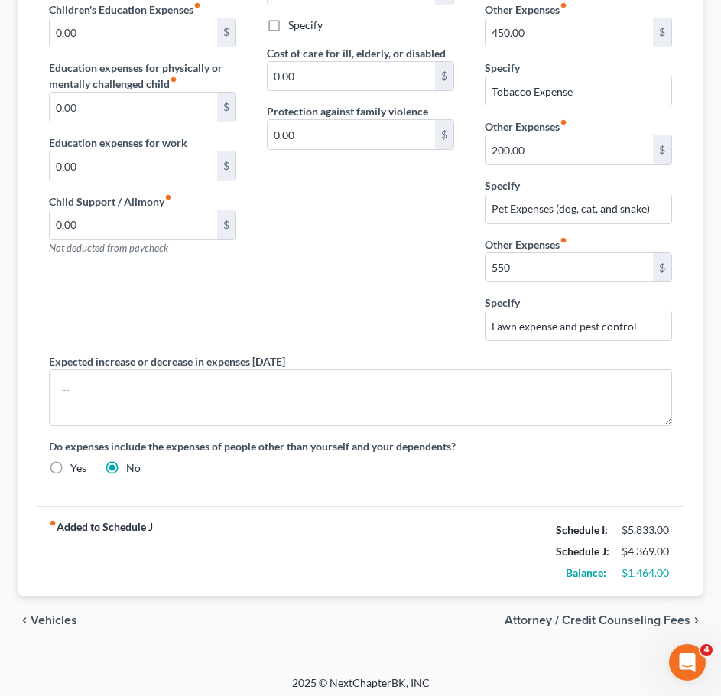
click at [391, 278] on div "Contributions to other family members fiber_manual_record 0.00 $ Specify Cost o…" at bounding box center [361, 148] width 218 height 411
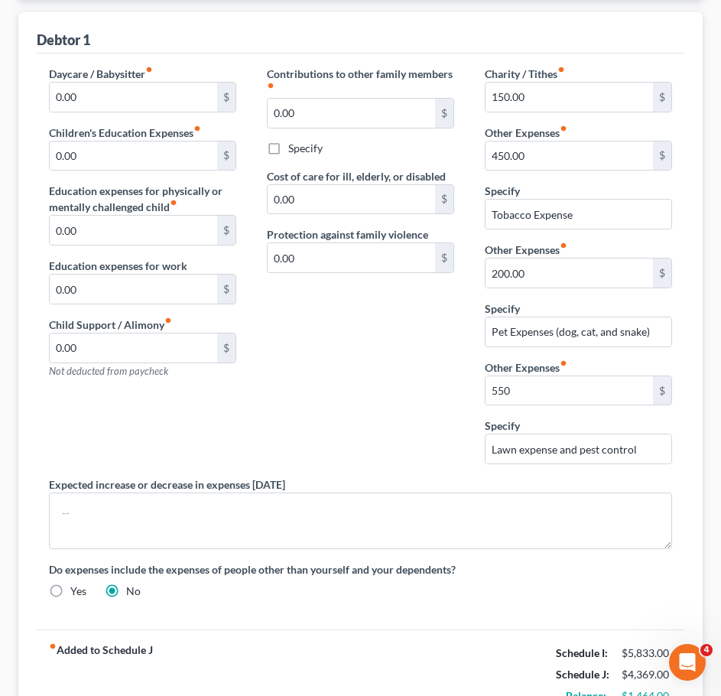
scroll to position [123, 0]
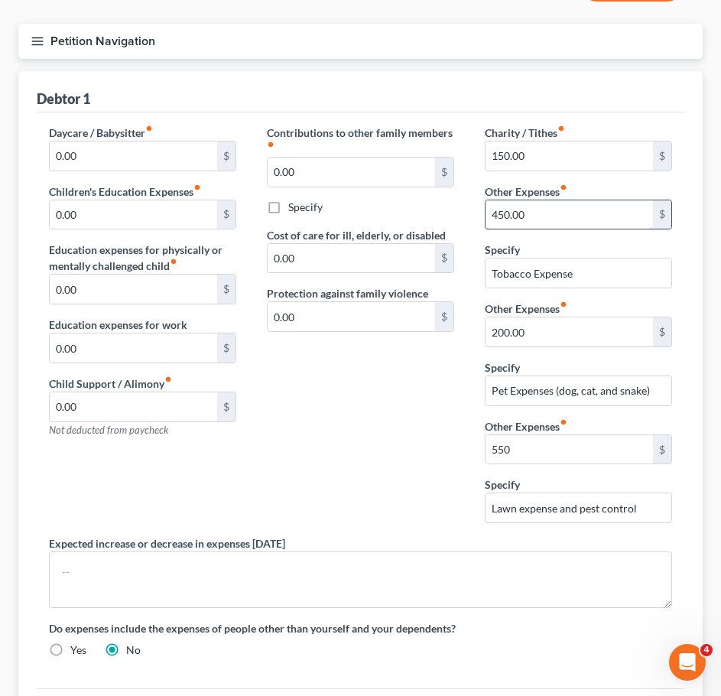
click at [545, 213] on input "450.00" at bounding box center [569, 214] width 167 height 29
type input "350"
click at [535, 151] on input "150.00" at bounding box center [569, 155] width 167 height 29
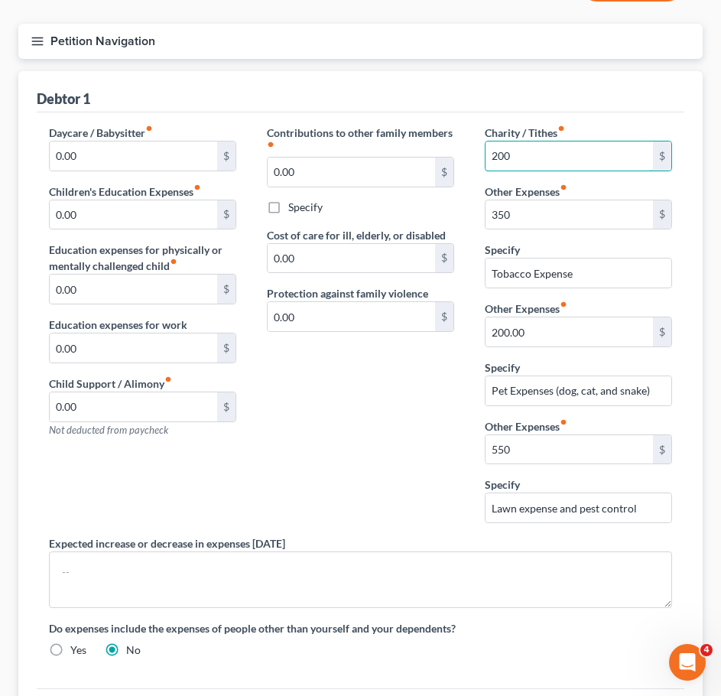
type input "200"
click at [329, 489] on div "Contributions to other family members fiber_manual_record 0.00 $ Specify Cost o…" at bounding box center [361, 330] width 218 height 411
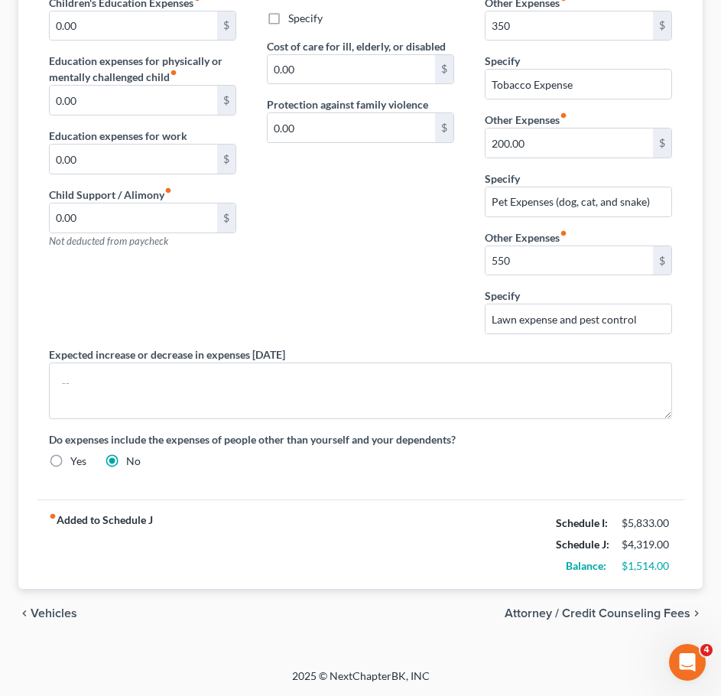
click at [59, 613] on span "Vehicles" at bounding box center [54, 613] width 47 height 12
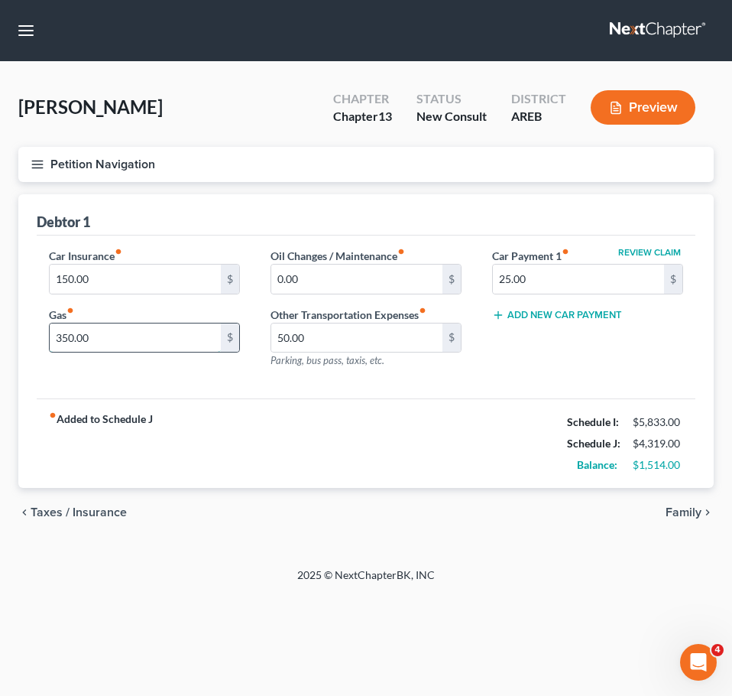
click at [98, 338] on input "350.00" at bounding box center [135, 337] width 171 height 29
type input "400"
click at [142, 503] on div "chevron_left Taxes / Insurance Family chevron_right" at bounding box center [366, 512] width 696 height 49
click at [83, 508] on span "Taxes / Insurance" at bounding box center [79, 512] width 96 height 12
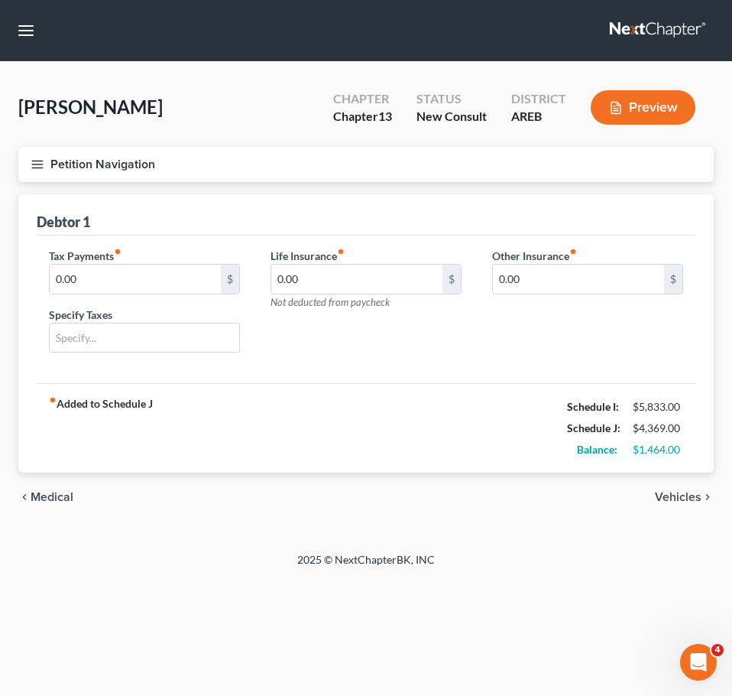
click at [59, 493] on span "Medical" at bounding box center [52, 497] width 43 height 12
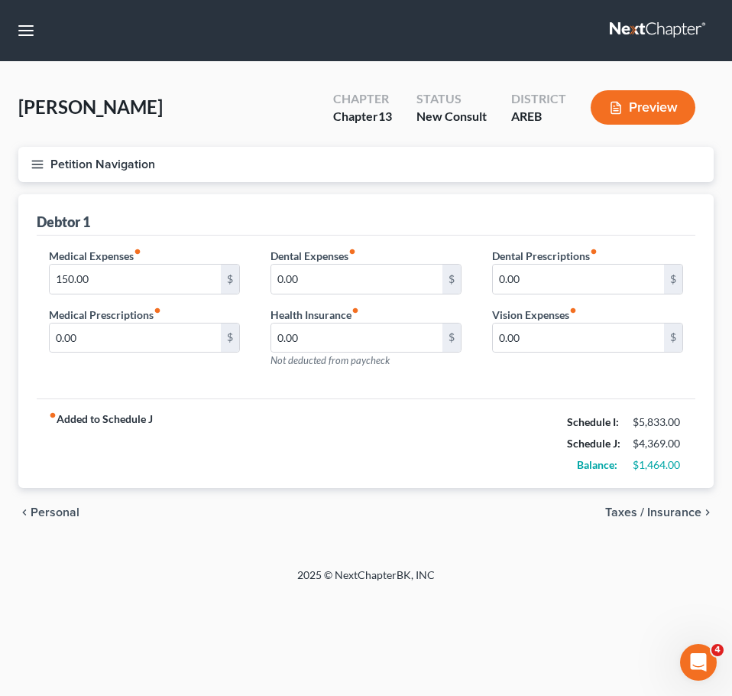
click at [684, 512] on span "Taxes / Insurance" at bounding box center [654, 512] width 96 height 12
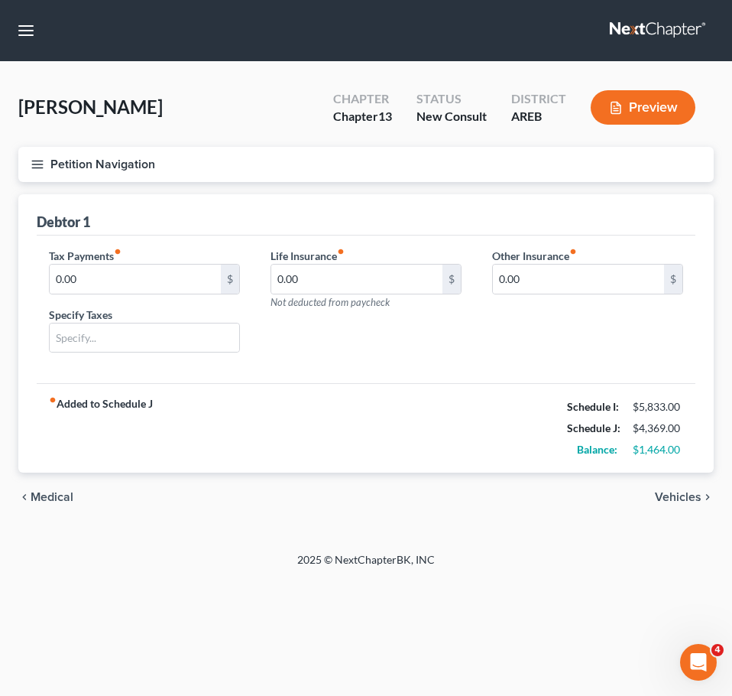
click at [47, 502] on span "Medical" at bounding box center [52, 497] width 43 height 12
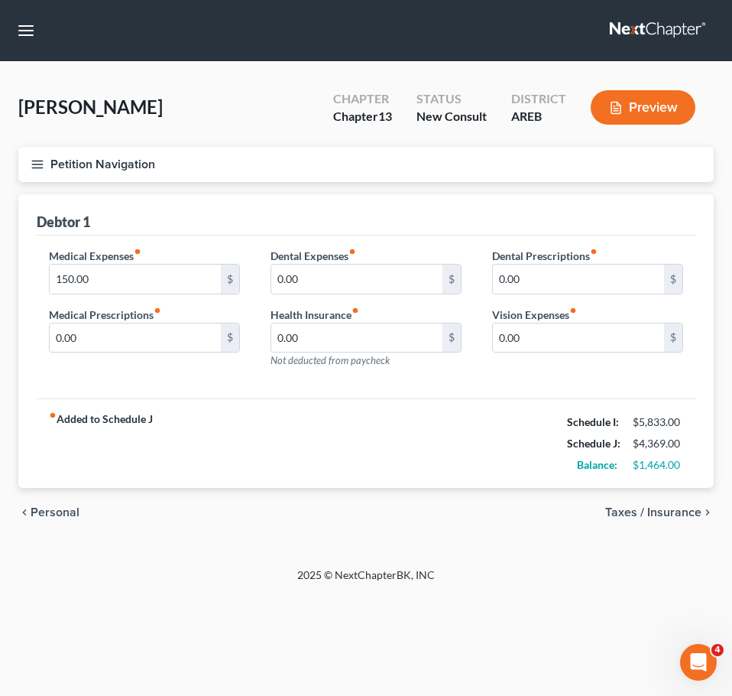
click at [28, 160] on button "Petition Navigation" at bounding box center [366, 164] width 696 height 35
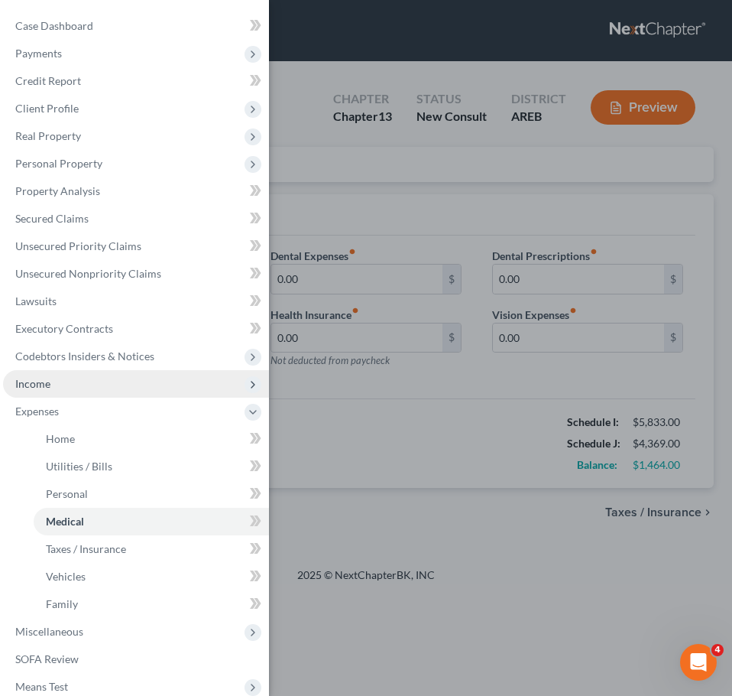
click at [67, 390] on span "Income" at bounding box center [136, 384] width 266 height 28
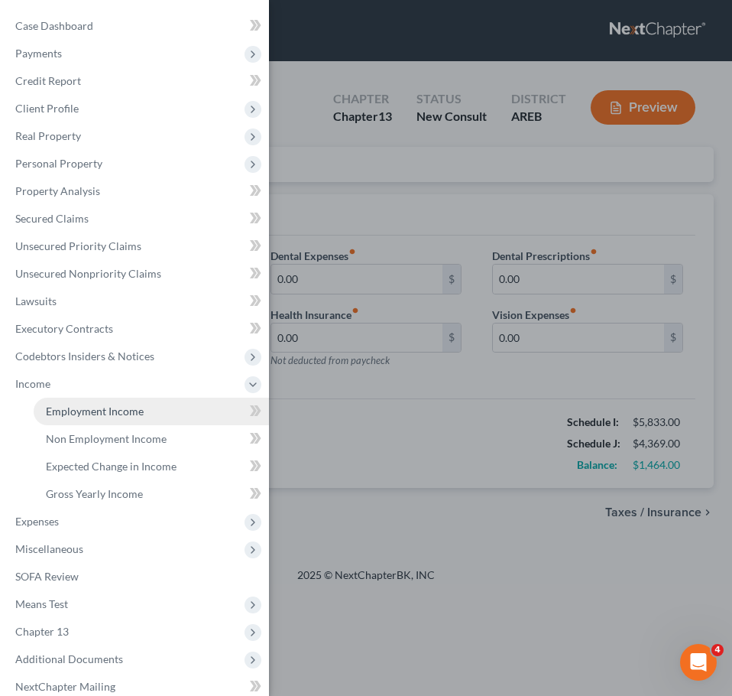
click at [92, 414] on span "Employment Income" at bounding box center [95, 410] width 98 height 13
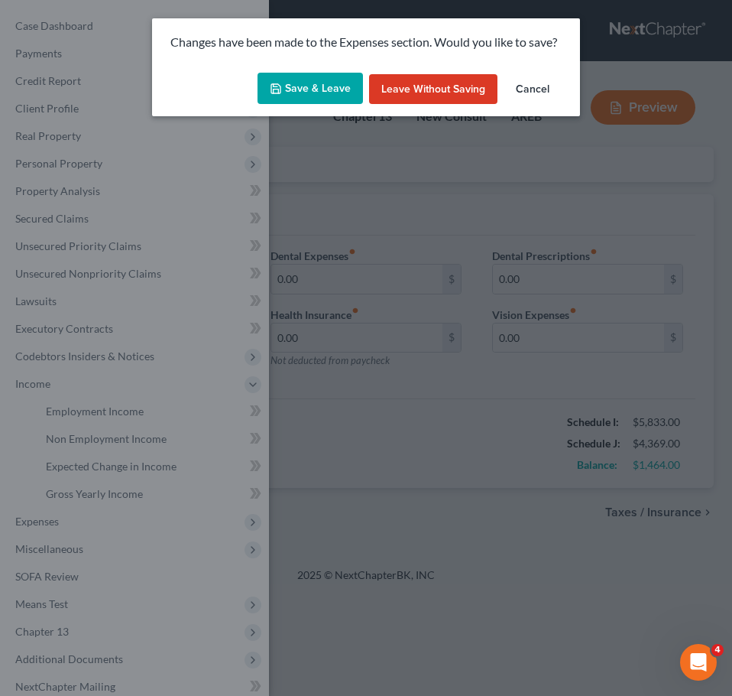
click at [285, 93] on button "Save & Leave" at bounding box center [311, 89] width 106 height 32
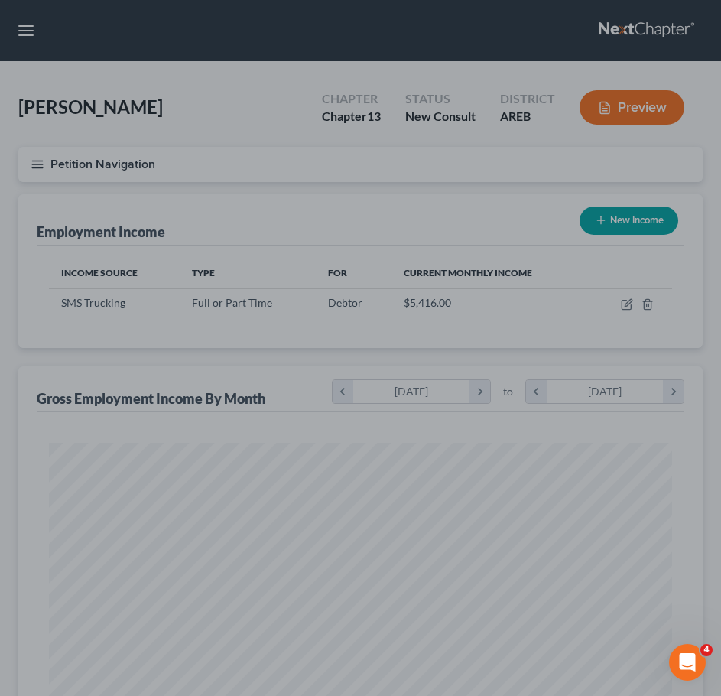
scroll to position [311, 654]
click at [388, 302] on div at bounding box center [360, 348] width 721 height 696
